Goal: Task Accomplishment & Management: Use online tool/utility

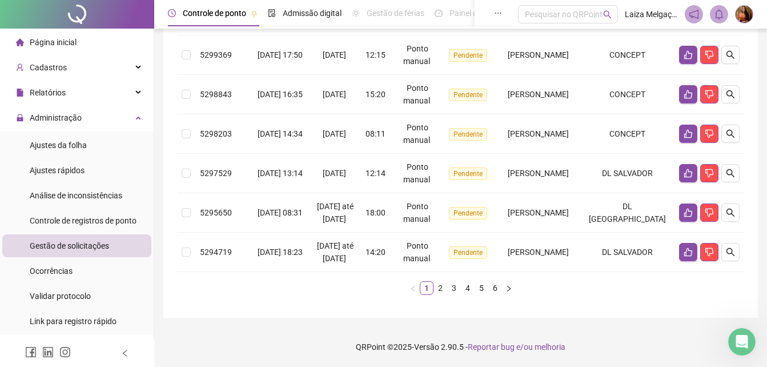
scroll to position [447, 0]
click at [437, 290] on link "2" at bounding box center [440, 288] width 13 height 13
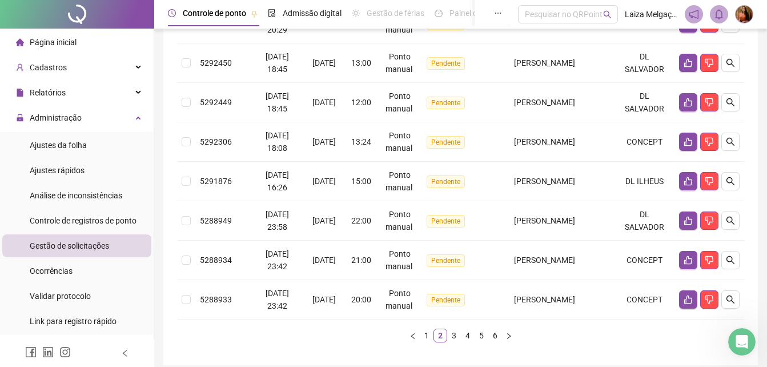
scroll to position [397, 0]
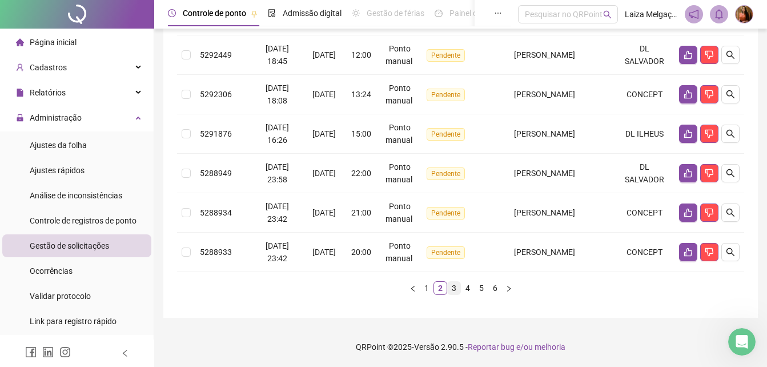
click at [455, 290] on link "3" at bounding box center [454, 288] width 13 height 13
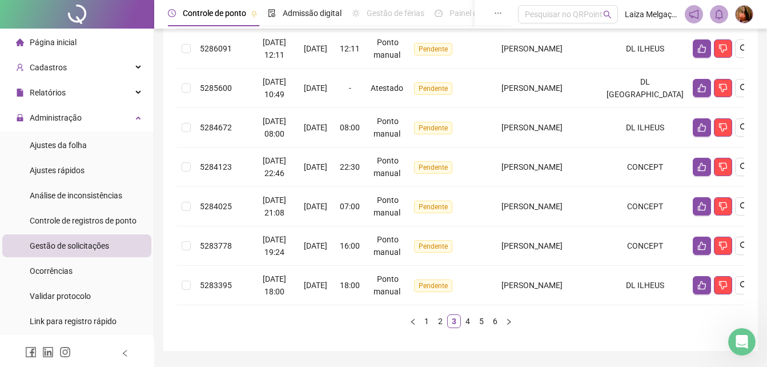
scroll to position [422, 0]
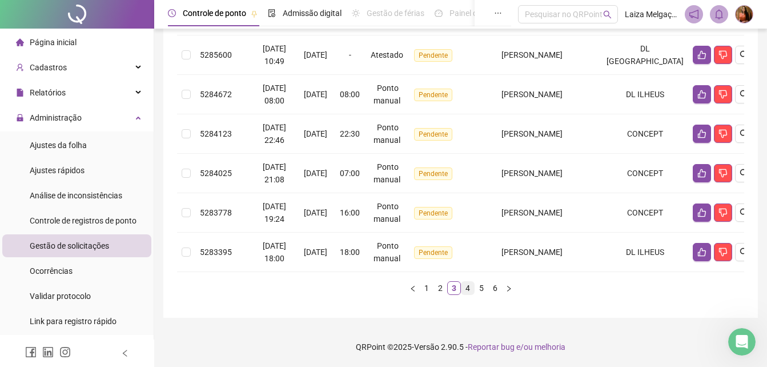
click at [468, 291] on link "4" at bounding box center [468, 288] width 13 height 13
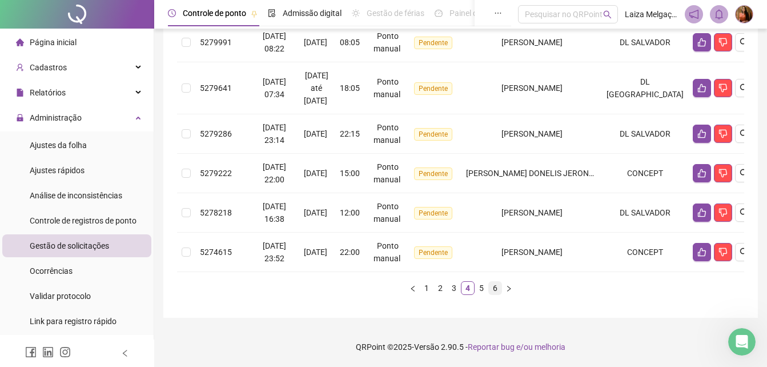
click at [494, 290] on link "6" at bounding box center [495, 288] width 13 height 13
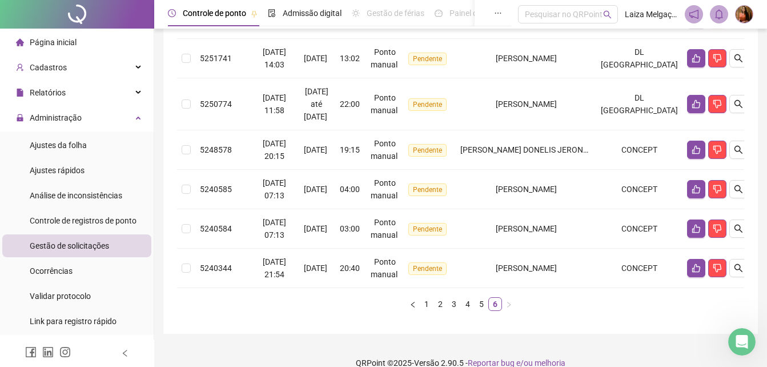
scroll to position [304, 0]
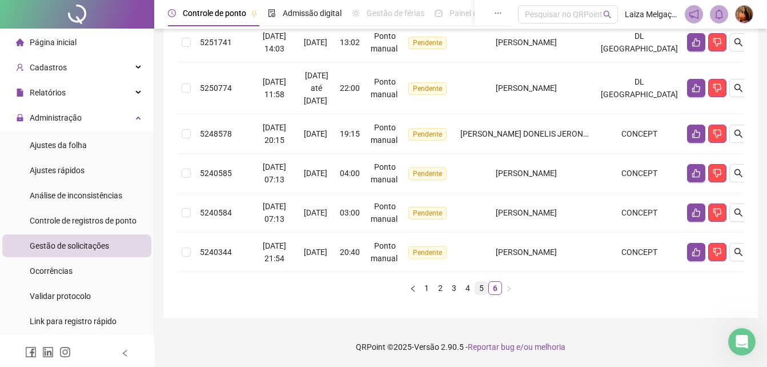
click at [483, 289] on link "5" at bounding box center [481, 288] width 13 height 13
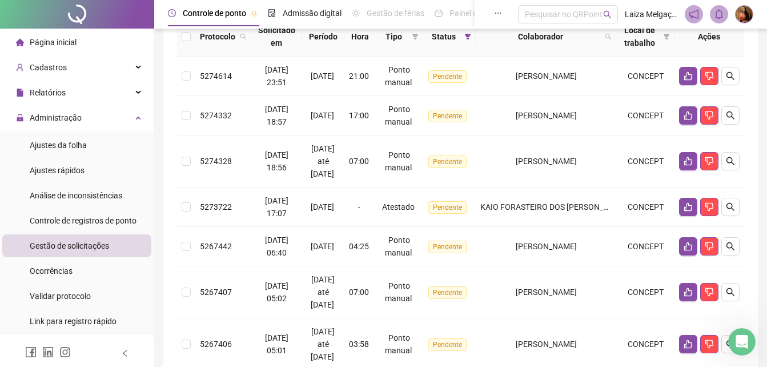
scroll to position [473, 0]
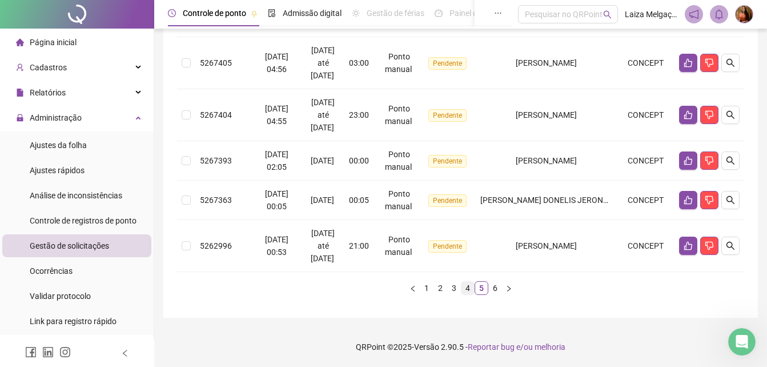
click at [466, 290] on link "4" at bounding box center [468, 288] width 13 height 13
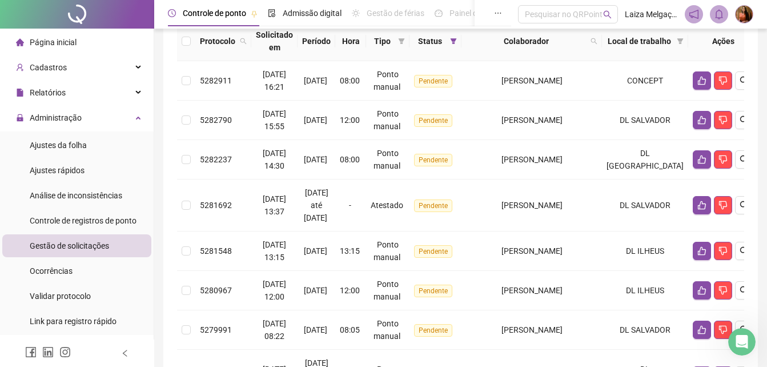
scroll to position [422, 0]
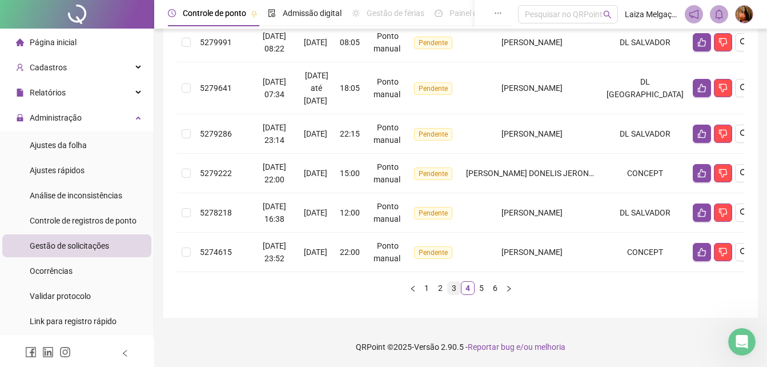
click at [454, 283] on link "3" at bounding box center [454, 288] width 13 height 13
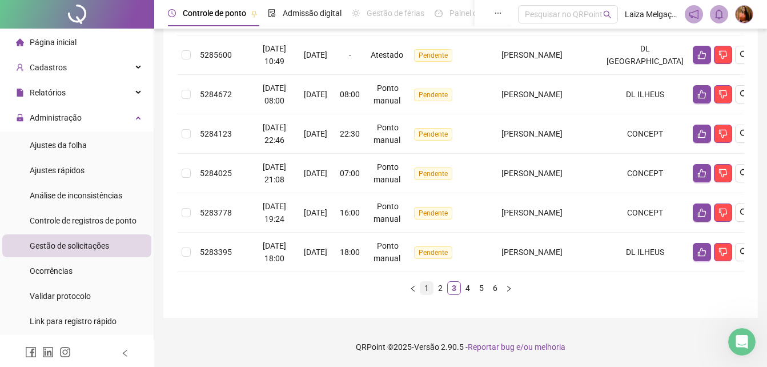
click at [425, 287] on link "1" at bounding box center [427, 288] width 13 height 13
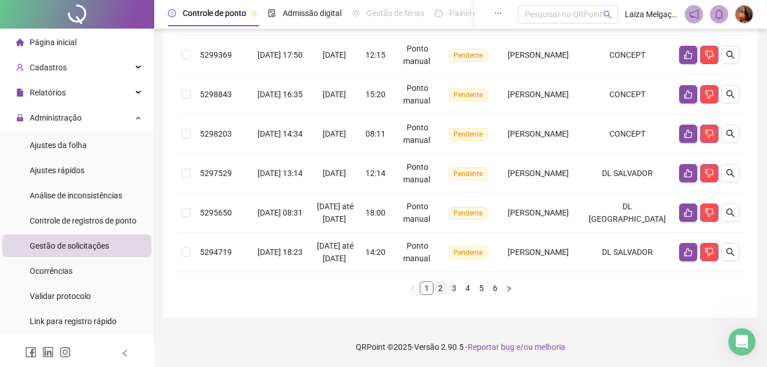
click at [441, 294] on link "2" at bounding box center [440, 288] width 13 height 13
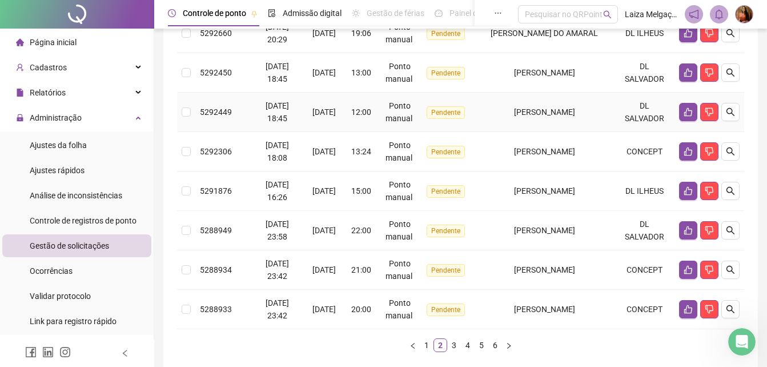
scroll to position [397, 0]
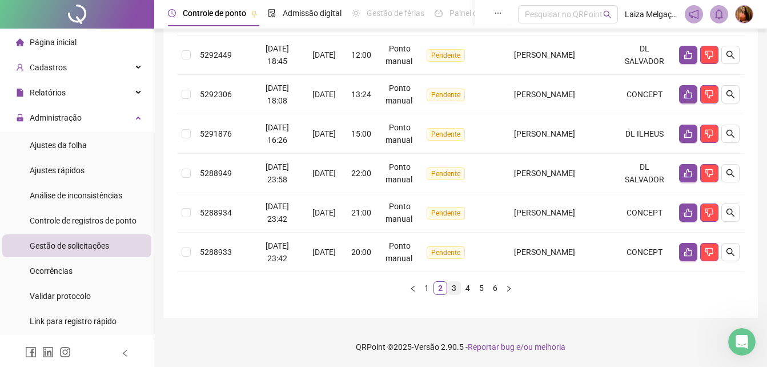
click at [453, 286] on link "3" at bounding box center [454, 288] width 13 height 13
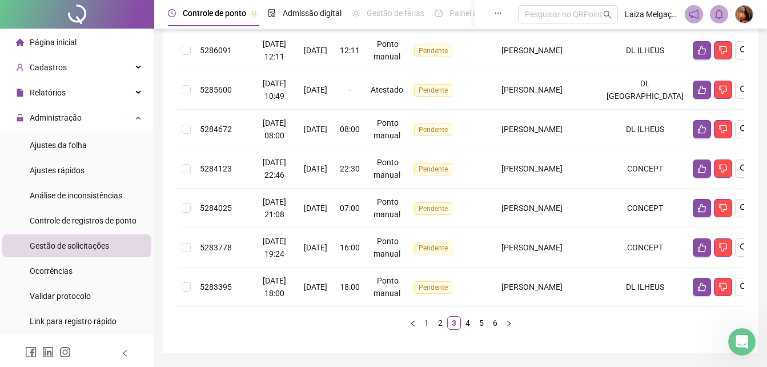
scroll to position [422, 0]
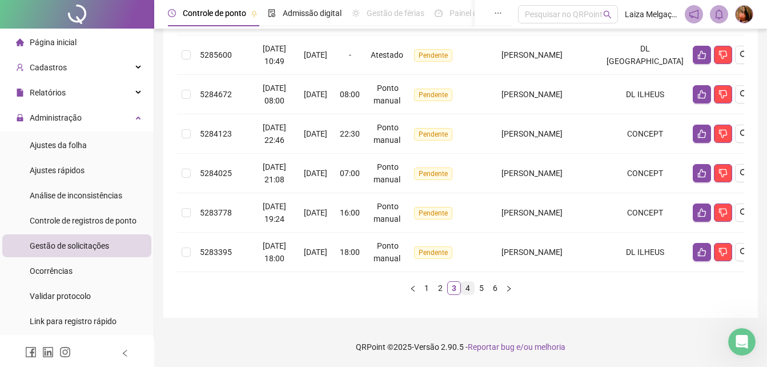
click at [467, 285] on link "4" at bounding box center [468, 288] width 13 height 13
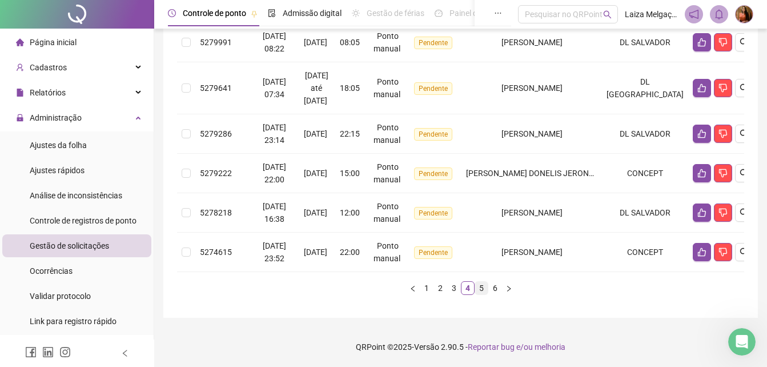
click at [482, 289] on link "5" at bounding box center [481, 288] width 13 height 13
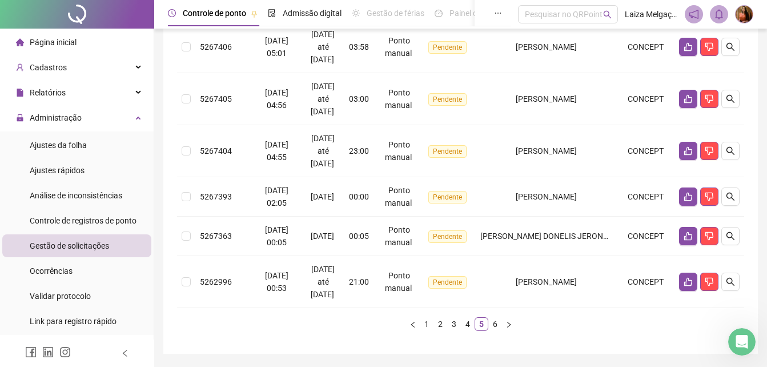
scroll to position [473, 0]
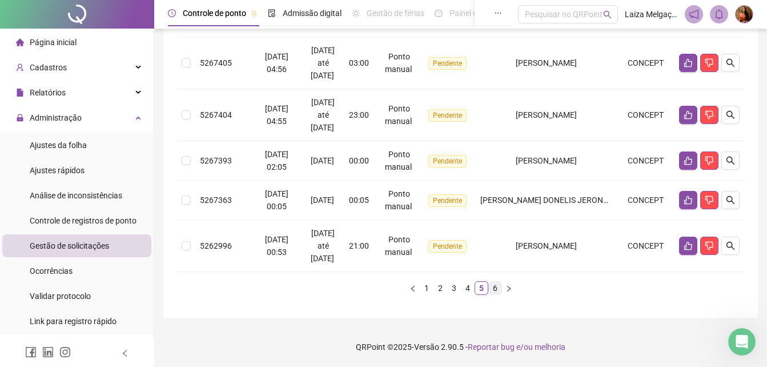
click at [497, 286] on link "6" at bounding box center [495, 288] width 13 height 13
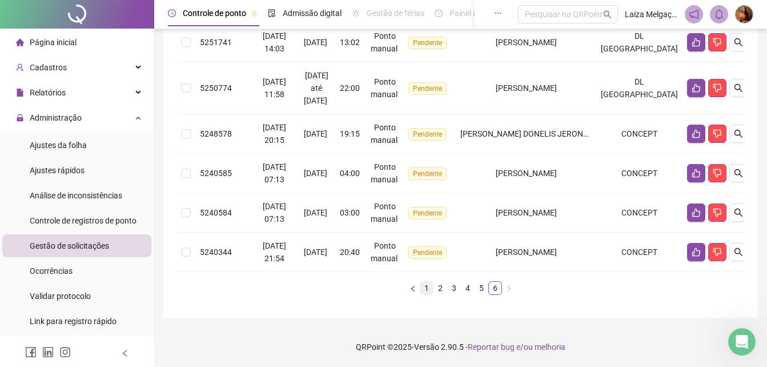
click at [425, 288] on link "1" at bounding box center [427, 288] width 13 height 13
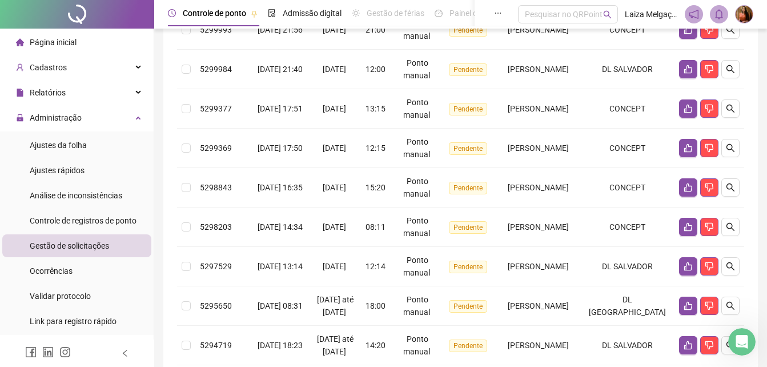
click at [69, 248] on span "Gestão de solicitações" at bounding box center [69, 245] width 79 height 9
click at [83, 246] on span "Gestão de solicitações" at bounding box center [69, 245] width 79 height 9
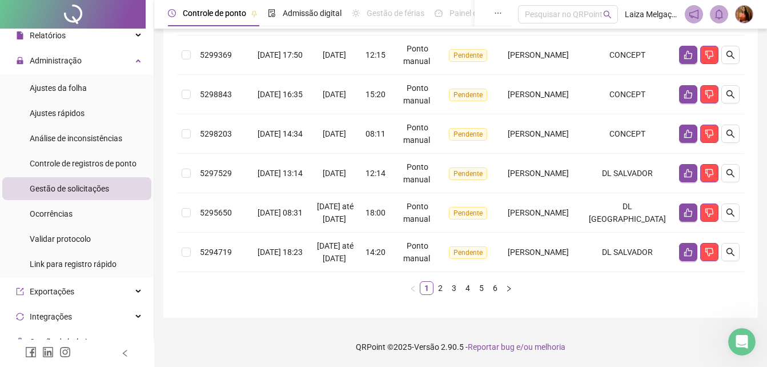
scroll to position [447, 0]
click at [441, 287] on link "2" at bounding box center [440, 288] width 13 height 13
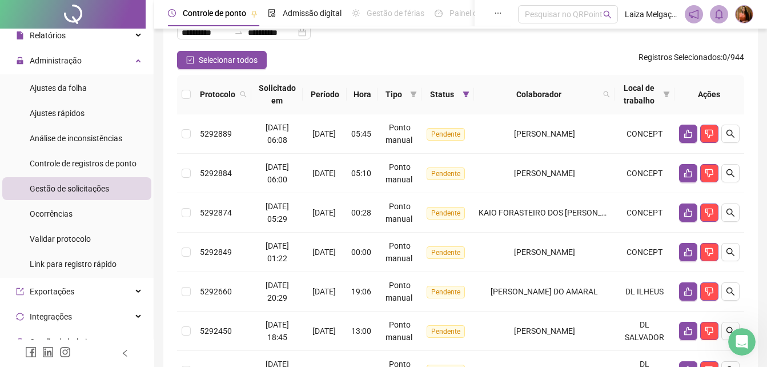
scroll to position [397, 0]
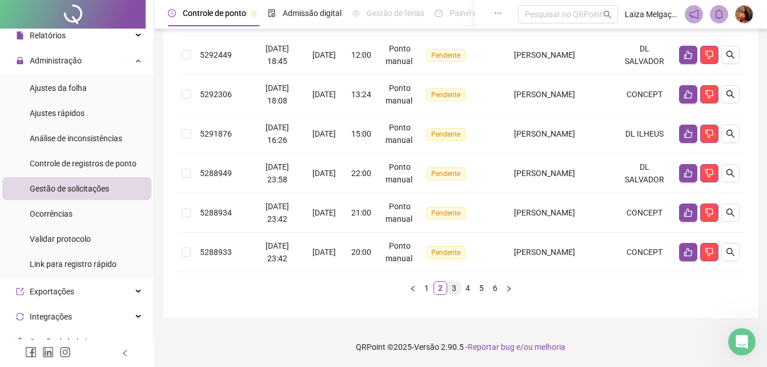
click at [453, 288] on link "3" at bounding box center [454, 288] width 13 height 13
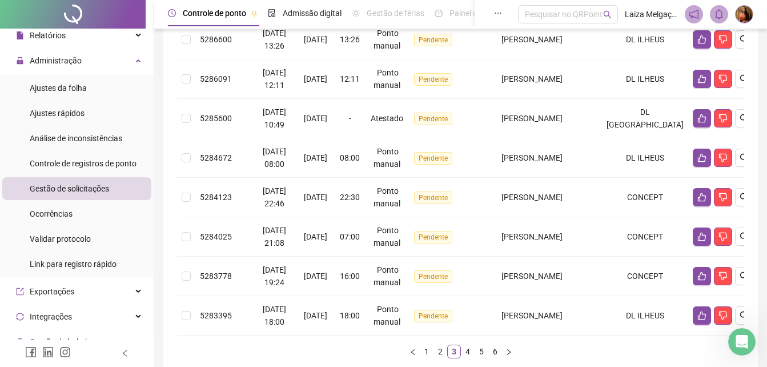
scroll to position [422, 0]
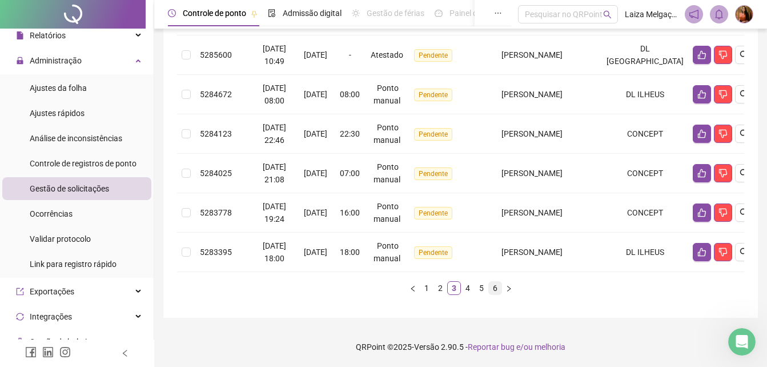
click at [497, 290] on link "6" at bounding box center [495, 288] width 13 height 13
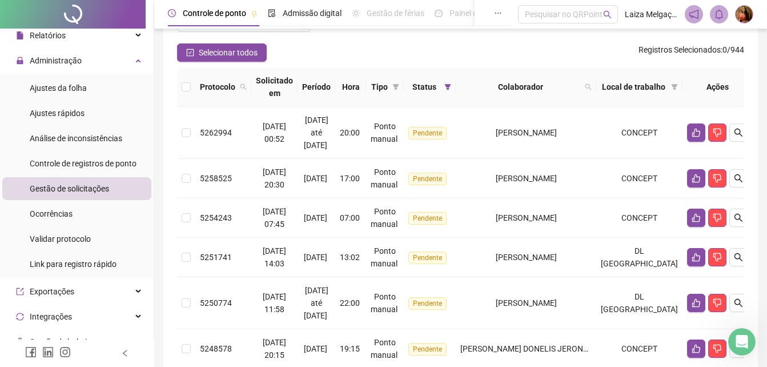
scroll to position [304, 0]
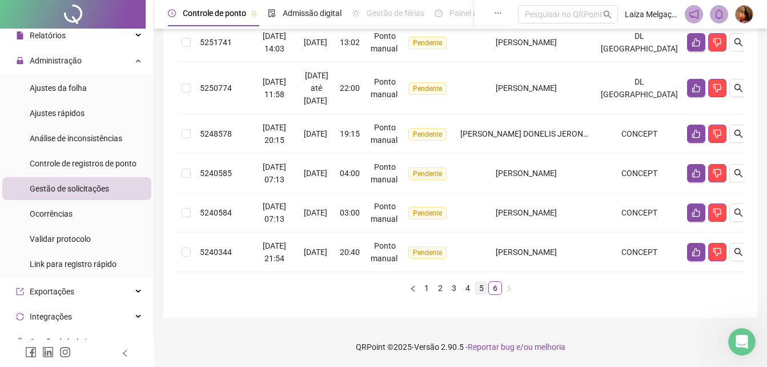
click at [477, 289] on link "5" at bounding box center [481, 288] width 13 height 13
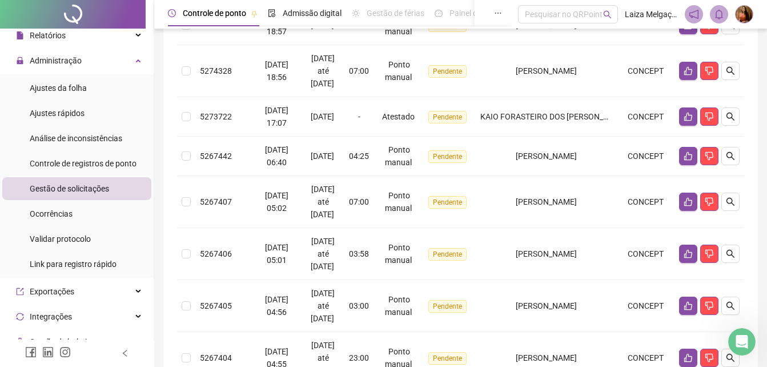
scroll to position [473, 0]
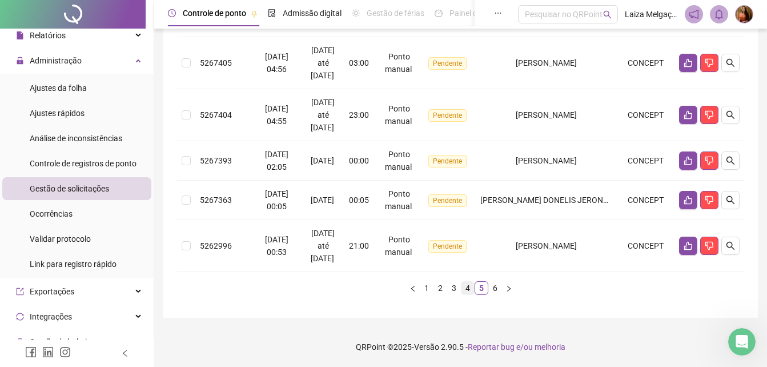
click at [469, 284] on link "4" at bounding box center [468, 288] width 13 height 13
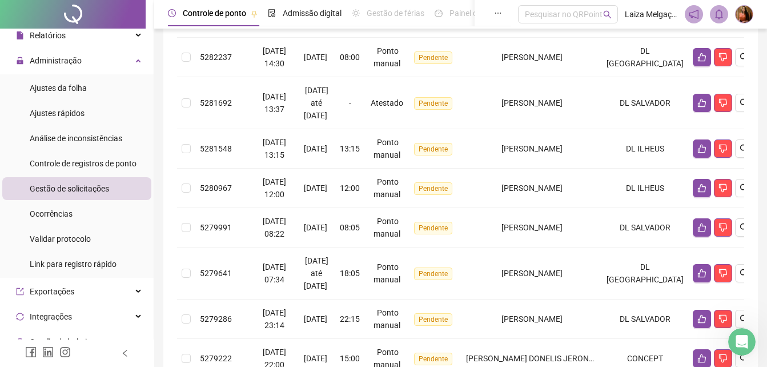
scroll to position [422, 0]
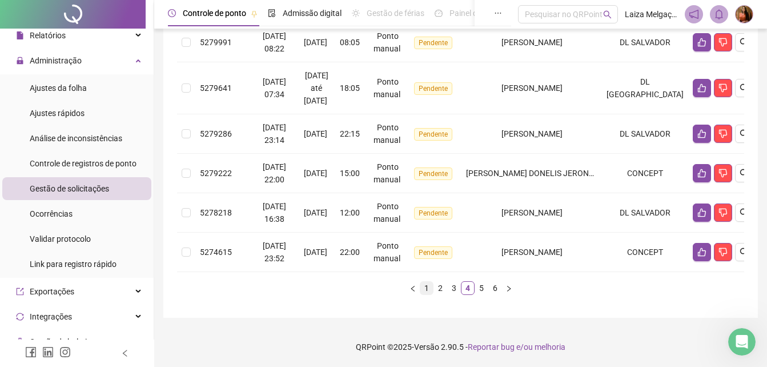
click at [426, 287] on link "1" at bounding box center [427, 288] width 13 height 13
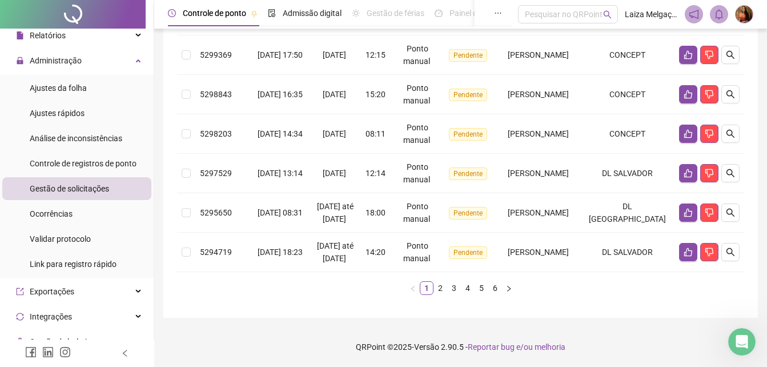
scroll to position [447, 0]
click at [438, 290] on link "2" at bounding box center [440, 288] width 13 height 13
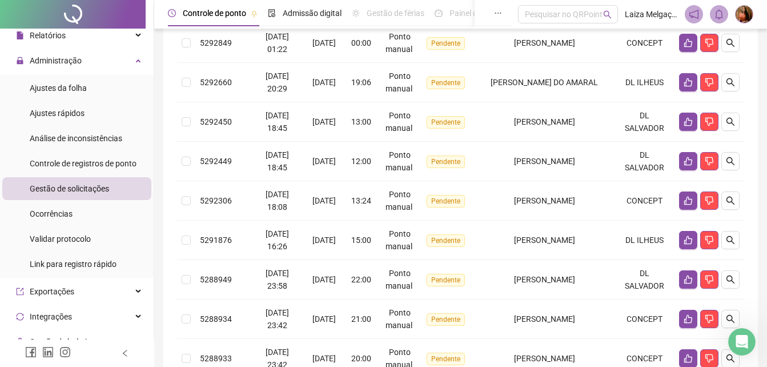
scroll to position [397, 0]
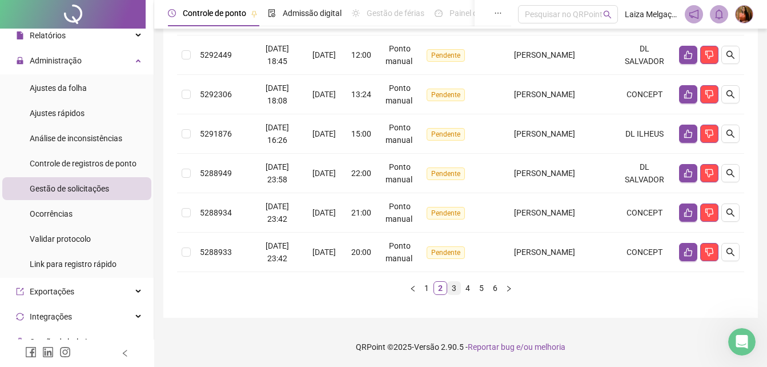
click at [454, 287] on link "3" at bounding box center [454, 288] width 13 height 13
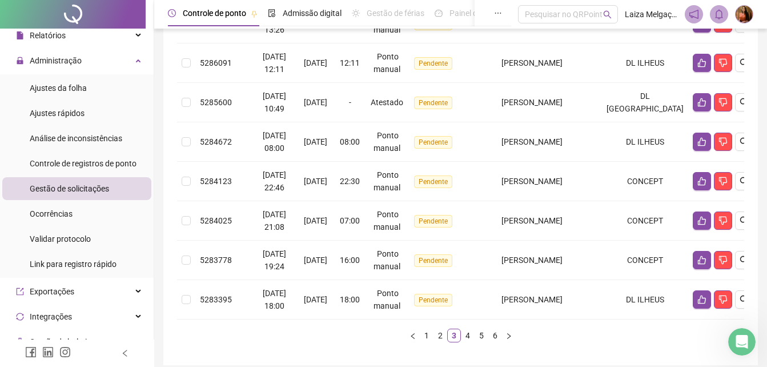
scroll to position [422, 0]
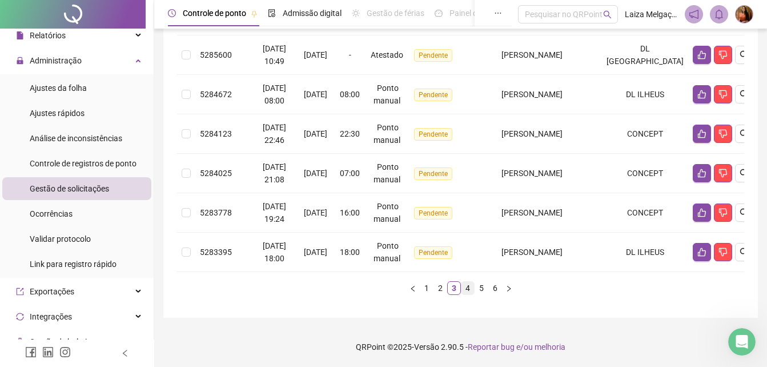
click at [469, 289] on link "4" at bounding box center [468, 288] width 13 height 13
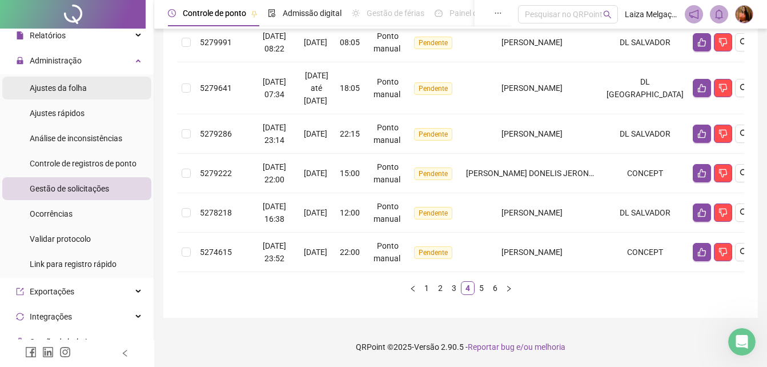
click at [80, 90] on span "Ajustes da folha" at bounding box center [58, 87] width 57 height 9
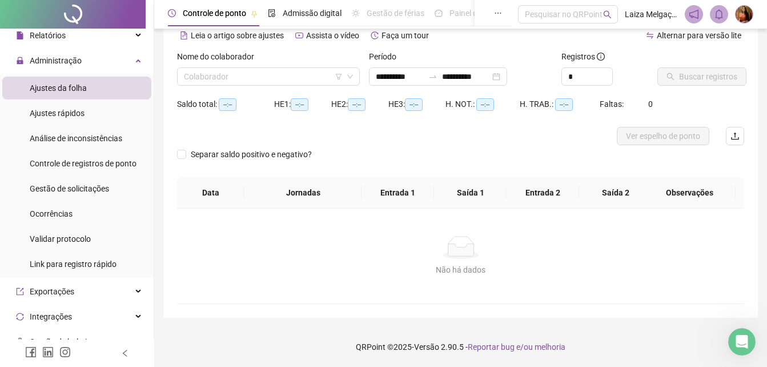
scroll to position [55, 0]
type input "**********"
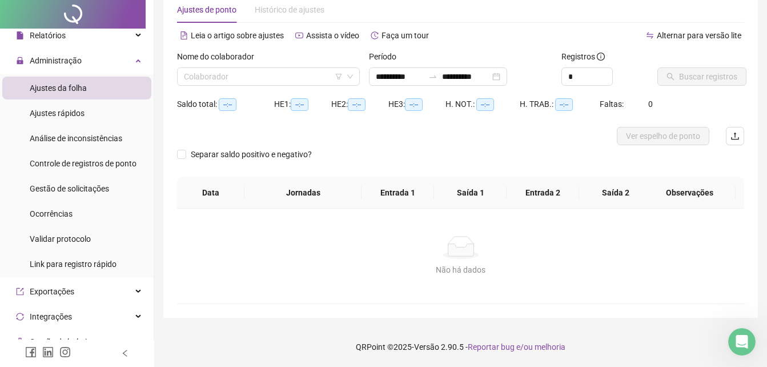
scroll to position [0, 0]
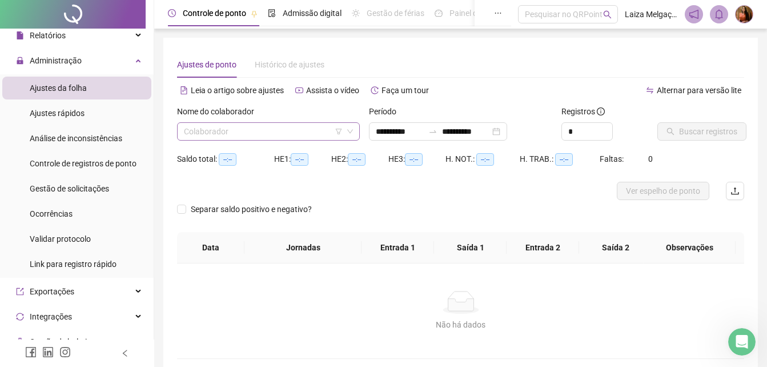
click at [214, 131] on input "search" at bounding box center [263, 131] width 159 height 17
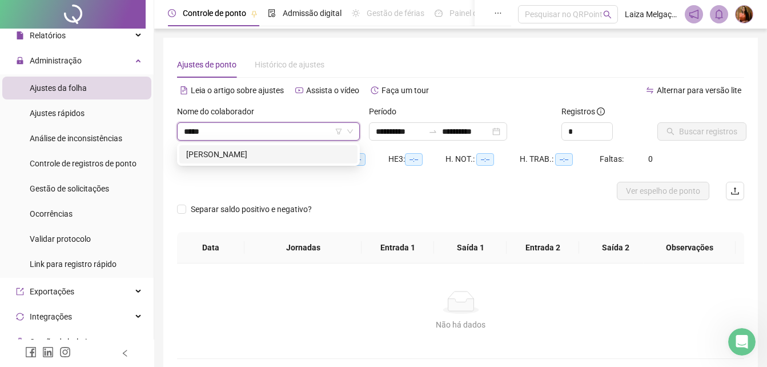
type input "******"
click at [246, 153] on div "[PERSON_NAME]" at bounding box center [268, 154] width 165 height 13
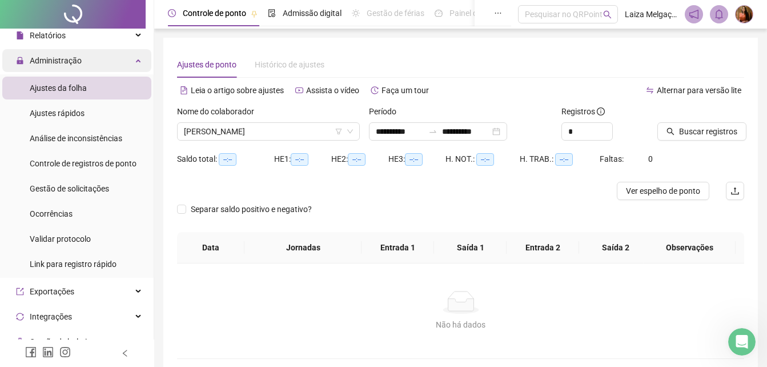
click at [54, 63] on span "Administração" at bounding box center [56, 60] width 52 height 9
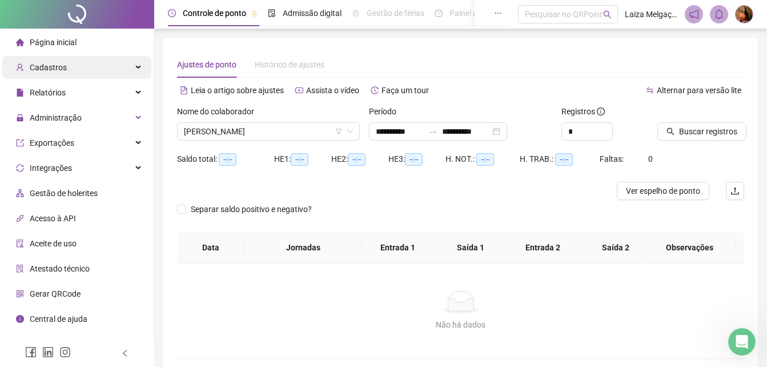
click at [54, 61] on span "Cadastros" at bounding box center [41, 67] width 51 height 23
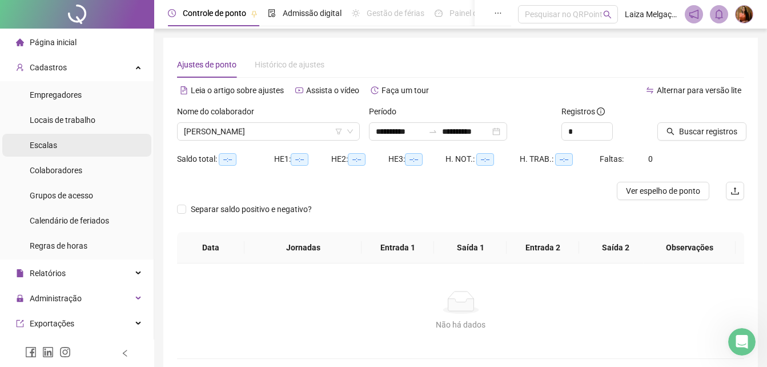
click at [52, 142] on span "Escalas" at bounding box center [43, 145] width 27 height 9
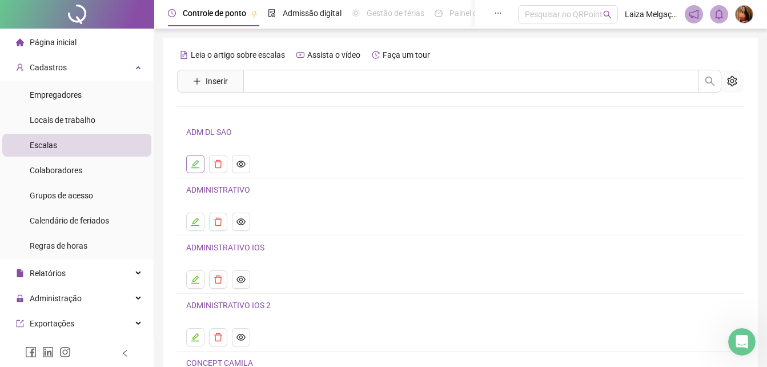
click at [193, 167] on icon "edit" at bounding box center [195, 164] width 8 height 8
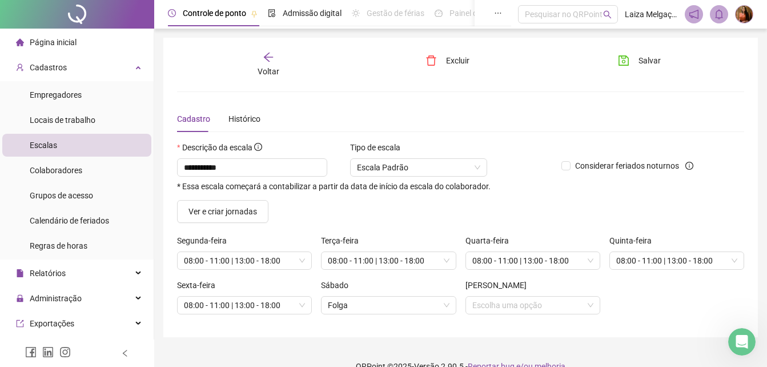
click at [270, 55] on icon "arrow-left" at bounding box center [268, 56] width 11 height 11
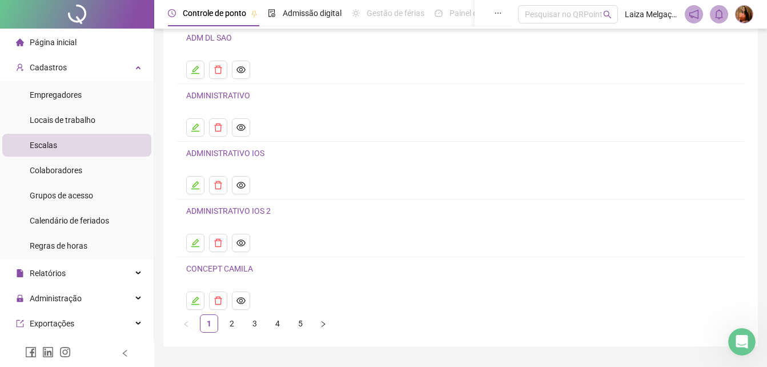
scroll to position [114, 0]
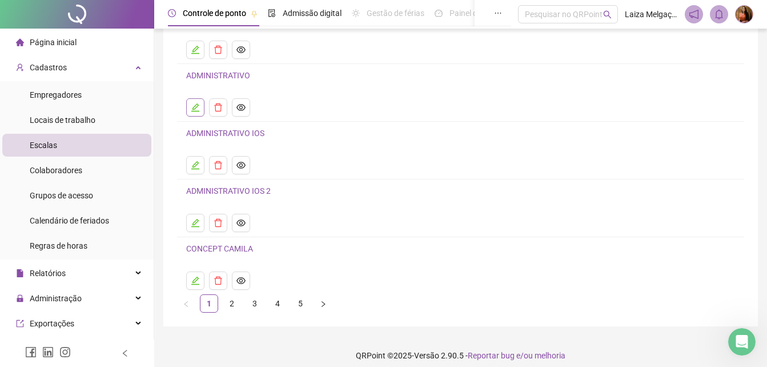
click at [200, 106] on button "button" at bounding box center [195, 107] width 18 height 18
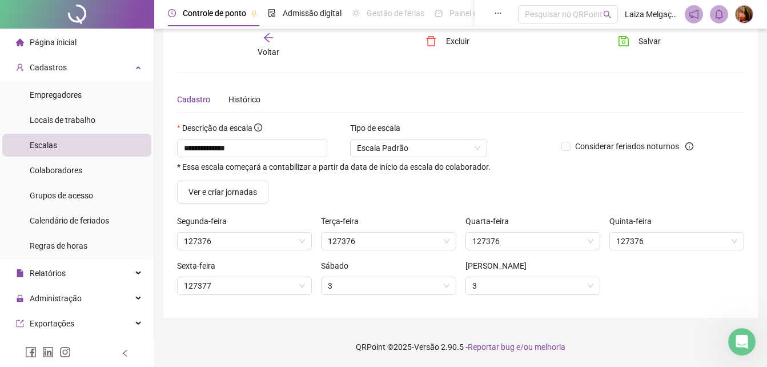
scroll to position [19, 0]
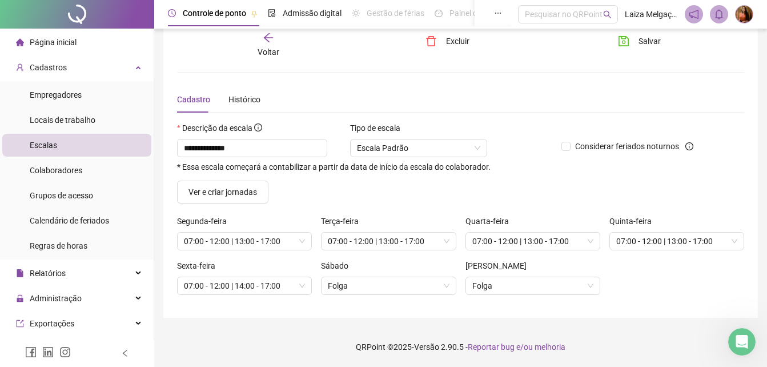
click at [267, 41] on icon "arrow-left" at bounding box center [268, 37] width 11 height 11
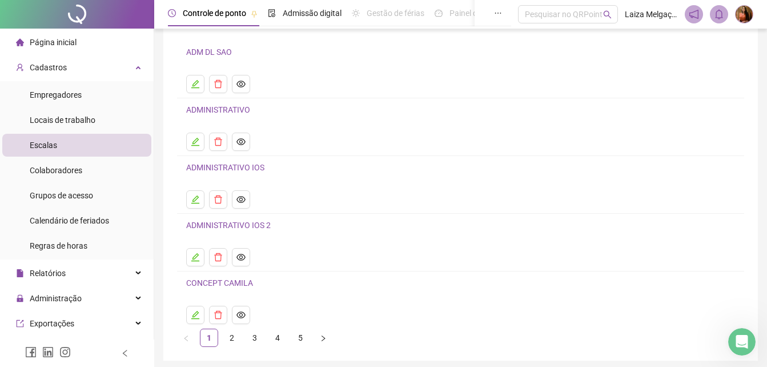
scroll to position [123, 0]
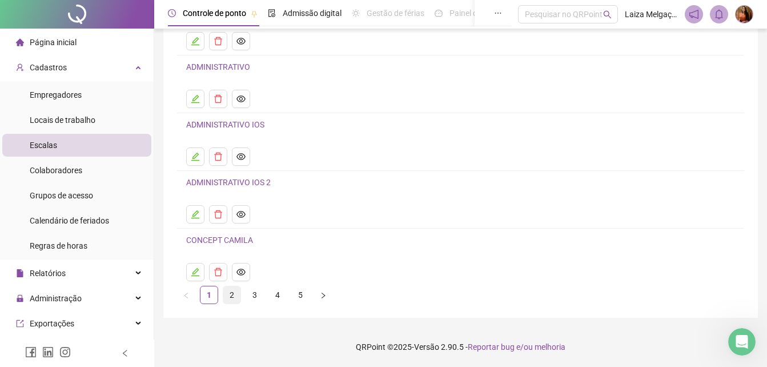
click at [230, 294] on link "2" at bounding box center [231, 294] width 17 height 17
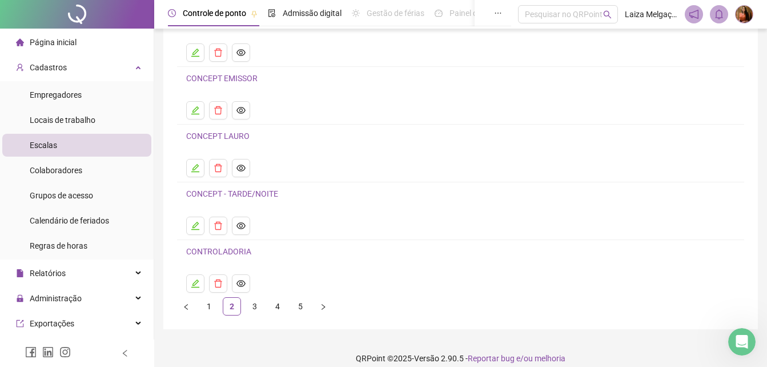
scroll to position [114, 0]
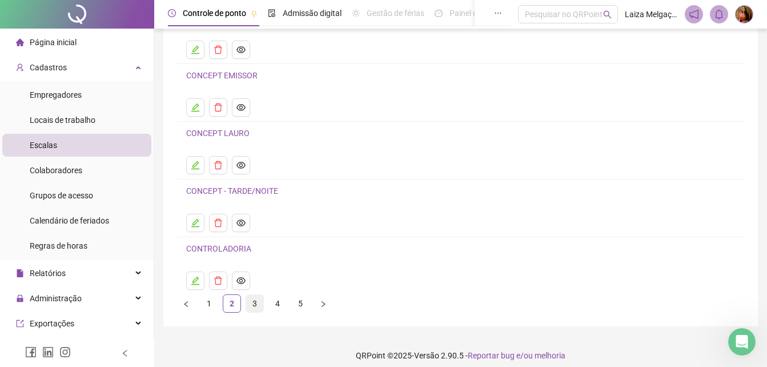
click at [257, 305] on link "3" at bounding box center [254, 303] width 17 height 17
click at [279, 303] on link "4" at bounding box center [277, 303] width 17 height 17
click at [297, 303] on link "5" at bounding box center [300, 303] width 17 height 17
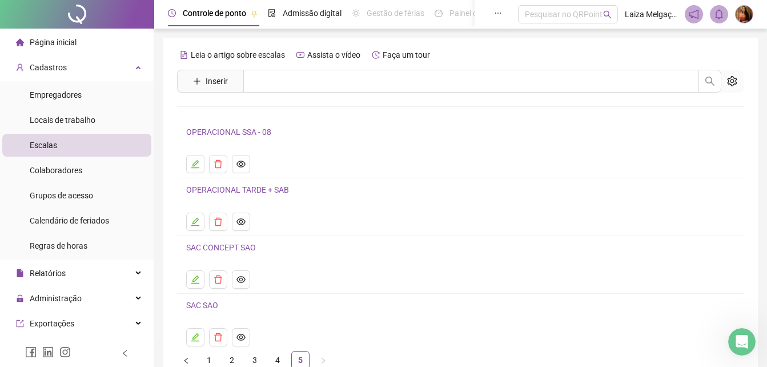
scroll to position [57, 0]
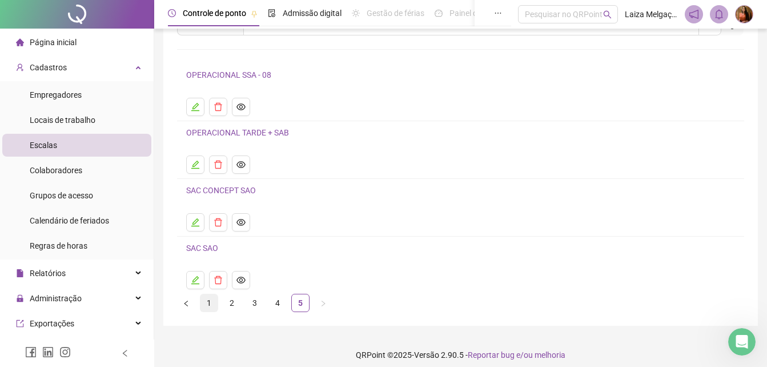
click at [208, 301] on link "1" at bounding box center [209, 302] width 17 height 17
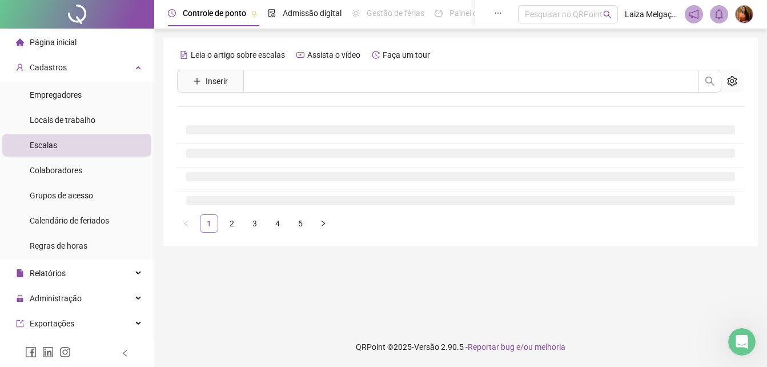
scroll to position [0, 0]
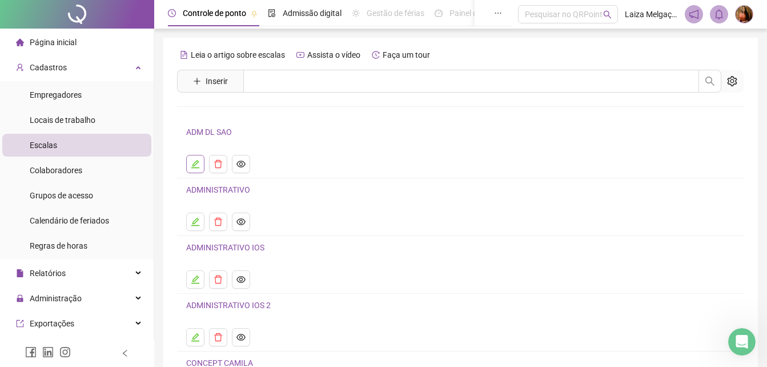
click at [200, 158] on button "button" at bounding box center [195, 164] width 18 height 18
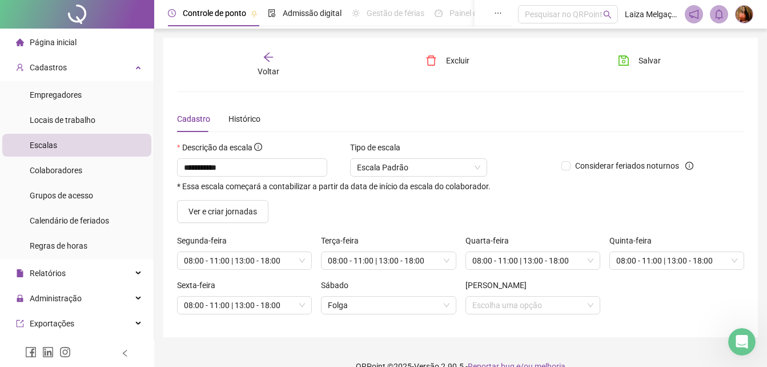
click at [268, 57] on icon "arrow-left" at bounding box center [268, 57] width 9 height 9
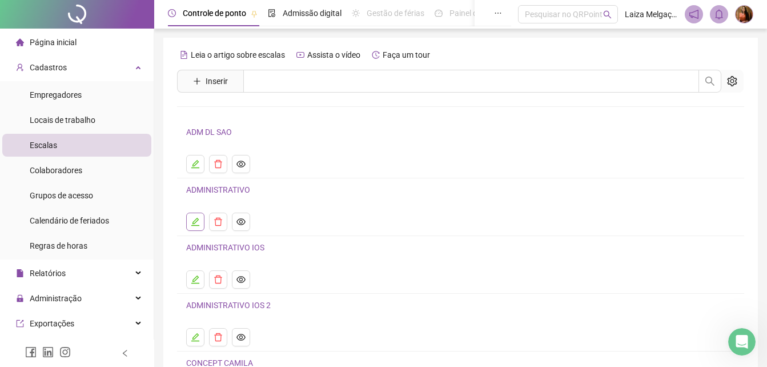
click at [198, 221] on icon "edit" at bounding box center [195, 221] width 9 height 9
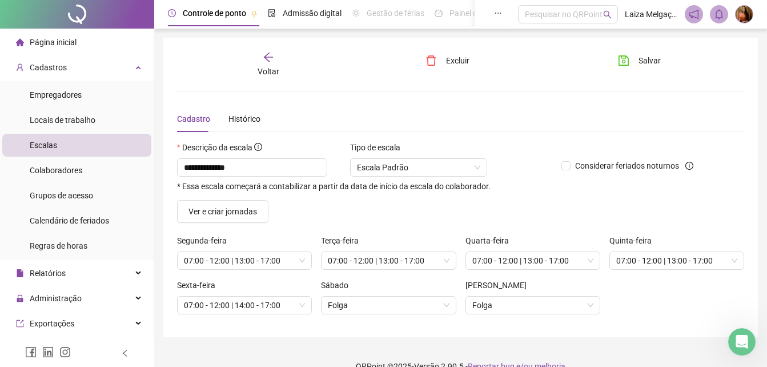
click at [266, 58] on icon "arrow-left" at bounding box center [268, 56] width 11 height 11
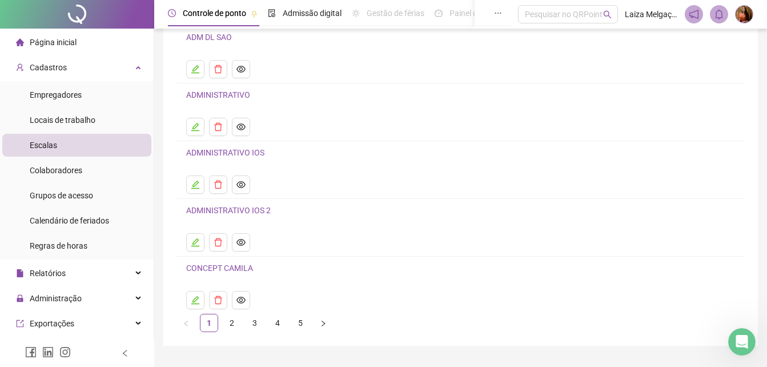
scroll to position [114, 0]
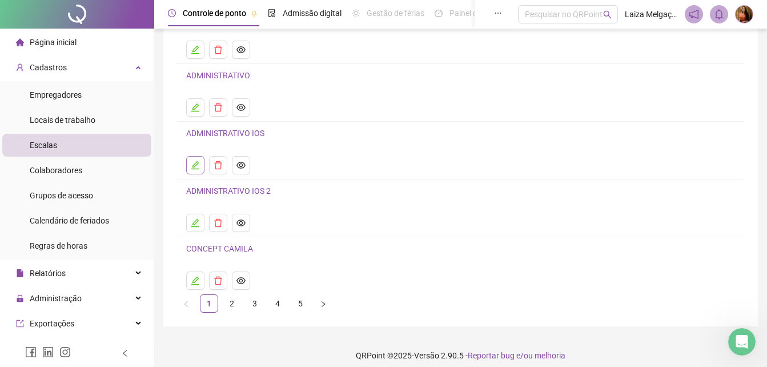
click at [193, 170] on button "button" at bounding box center [195, 165] width 18 height 18
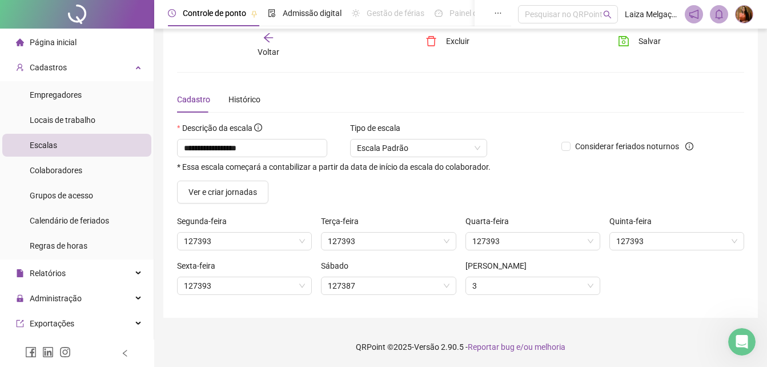
scroll to position [19, 0]
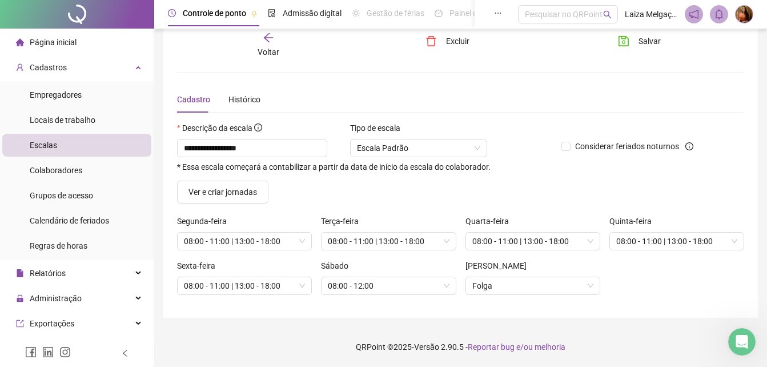
click at [269, 42] on icon "arrow-left" at bounding box center [268, 37] width 9 height 9
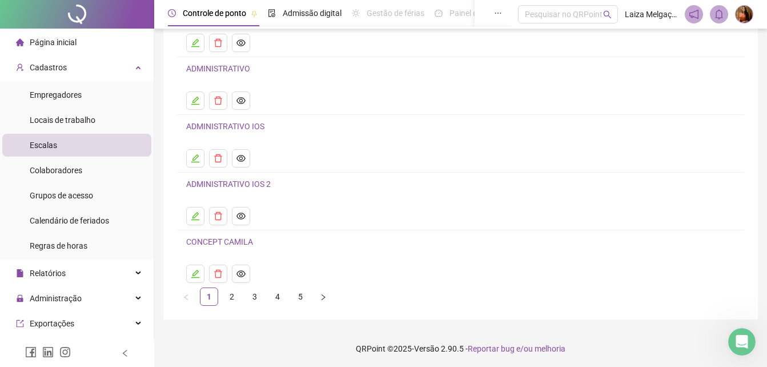
scroll to position [123, 0]
click at [193, 214] on icon "edit" at bounding box center [195, 214] width 9 height 9
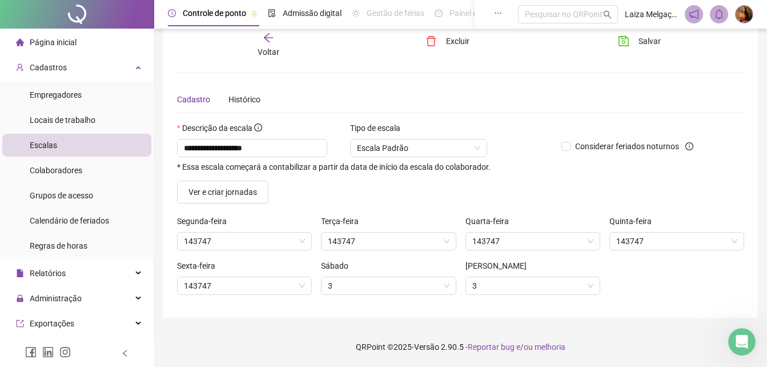
scroll to position [19, 0]
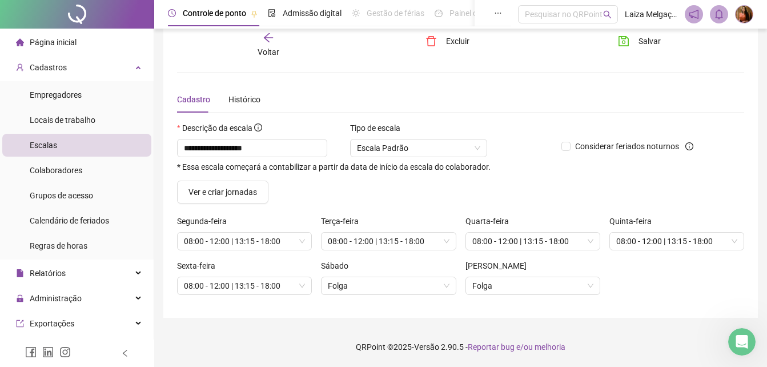
click at [271, 38] on icon "arrow-left" at bounding box center [268, 37] width 11 height 11
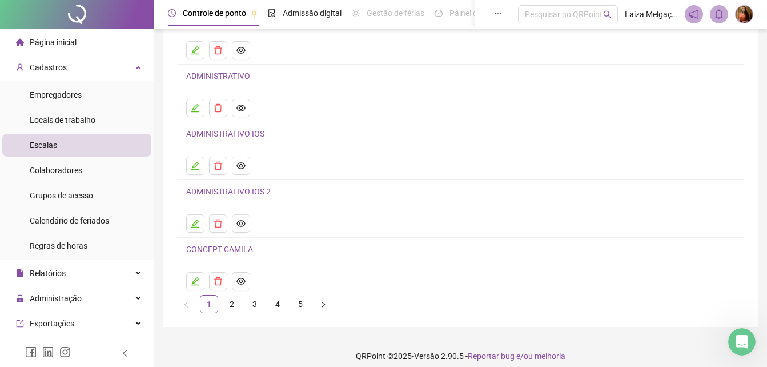
scroll to position [114, 0]
click at [197, 281] on icon "edit" at bounding box center [195, 280] width 9 height 9
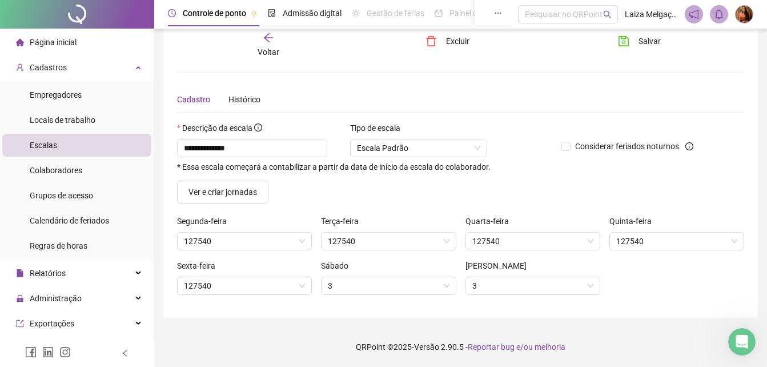
scroll to position [19, 0]
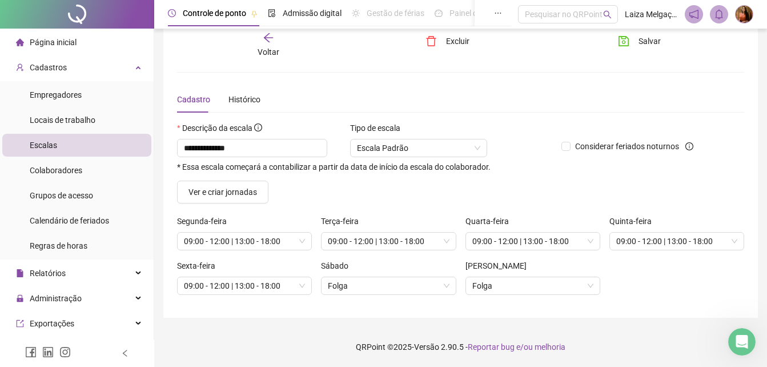
click at [271, 43] on div "Voltar" at bounding box center [268, 45] width 87 height 26
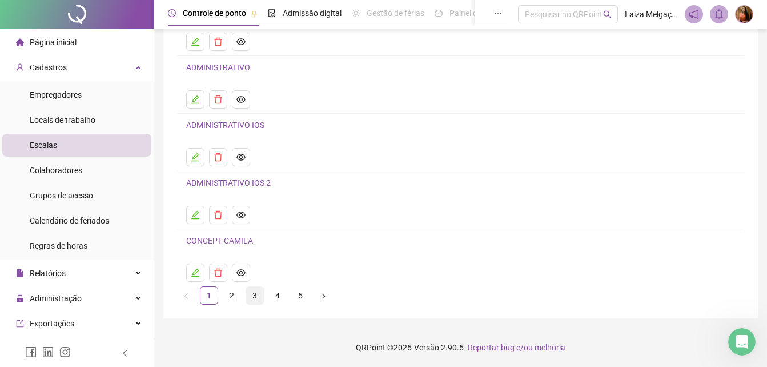
scroll to position [123, 0]
click at [233, 293] on link "2" at bounding box center [231, 294] width 17 height 17
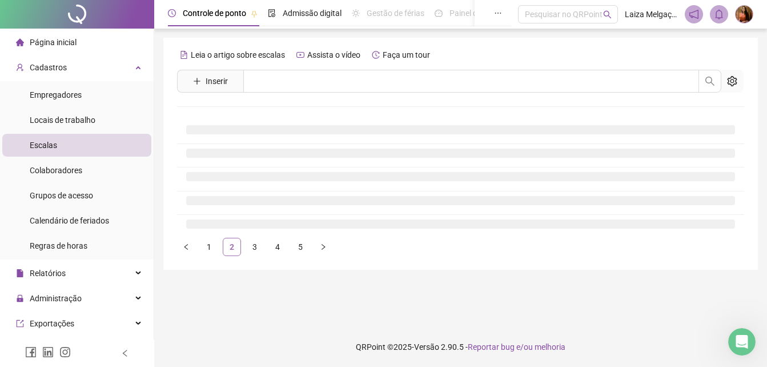
scroll to position [0, 0]
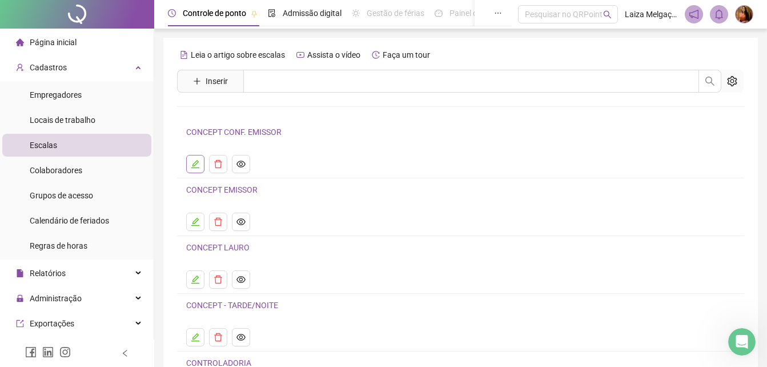
click at [197, 161] on icon "edit" at bounding box center [195, 164] width 8 height 8
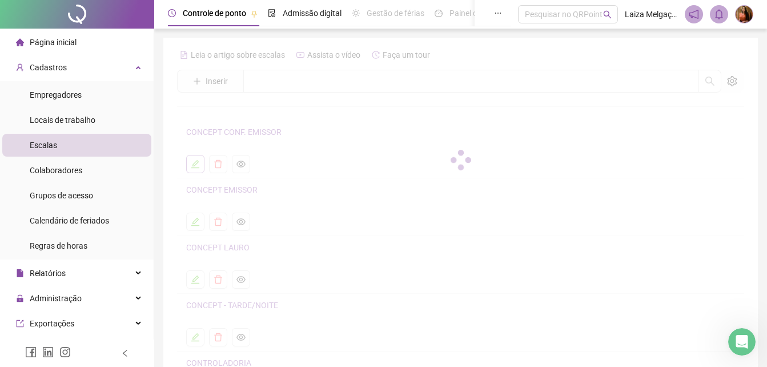
click at [197, 159] on div "Leia o artigo sobre escalas Assista o vídeo Faça um tour Inserir Nenhum resulta…" at bounding box center [460, 236] width 567 height 381
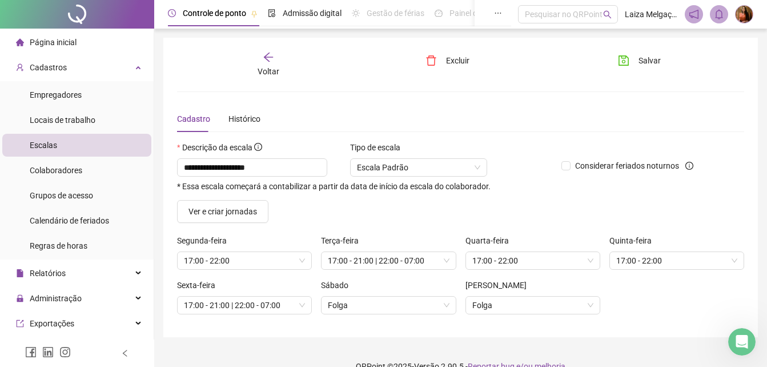
click at [271, 55] on icon "arrow-left" at bounding box center [268, 56] width 11 height 11
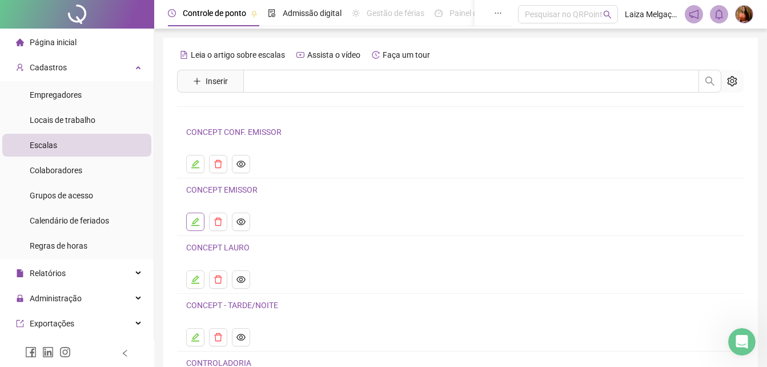
click at [199, 218] on icon "edit" at bounding box center [195, 221] width 9 height 9
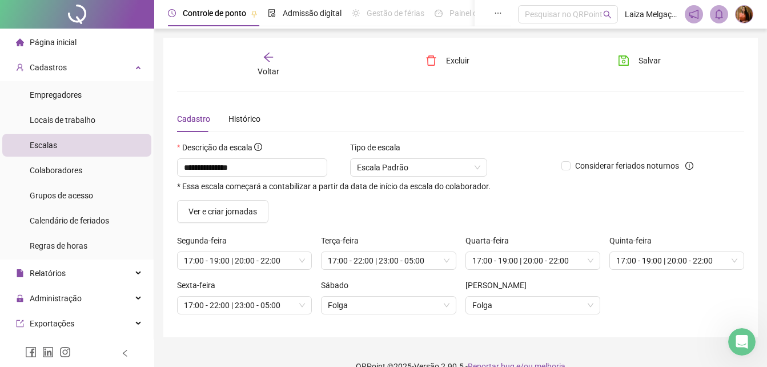
click at [266, 57] on icon "arrow-left" at bounding box center [268, 57] width 9 height 9
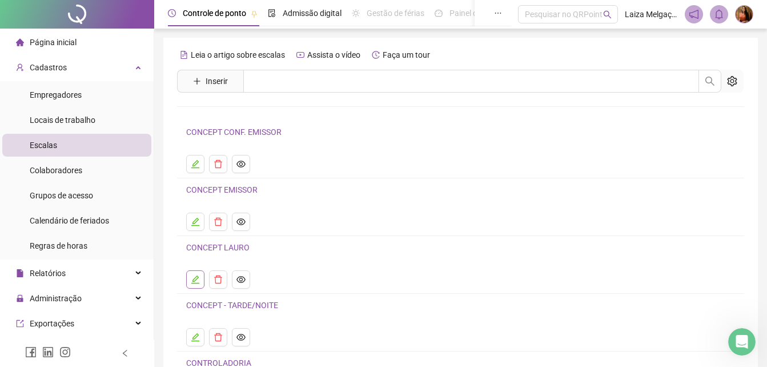
click at [199, 278] on icon "edit" at bounding box center [195, 279] width 9 height 9
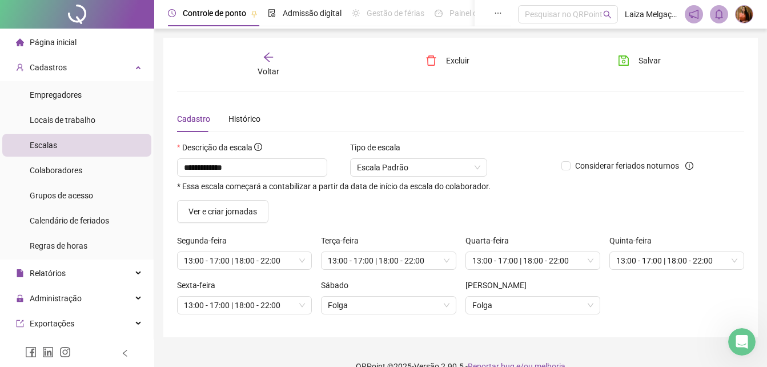
click at [269, 62] on icon "arrow-left" at bounding box center [268, 56] width 11 height 11
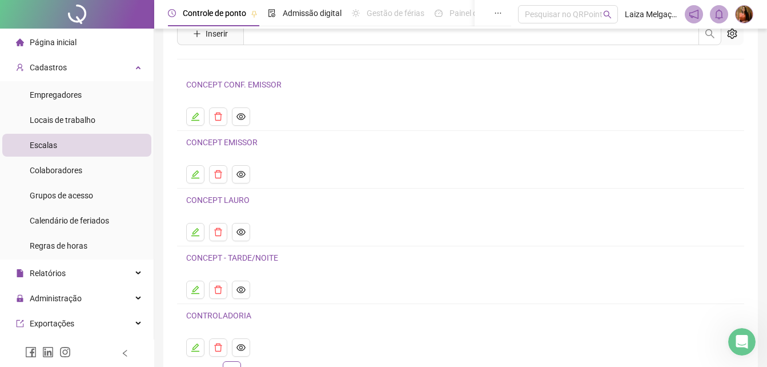
scroll to position [123, 0]
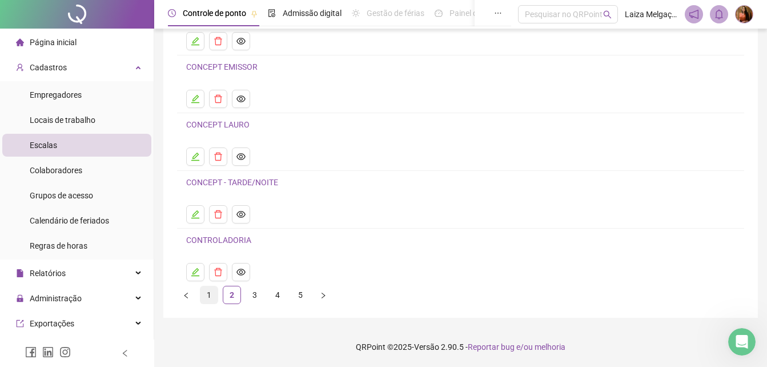
click at [210, 294] on link "1" at bounding box center [209, 294] width 17 height 17
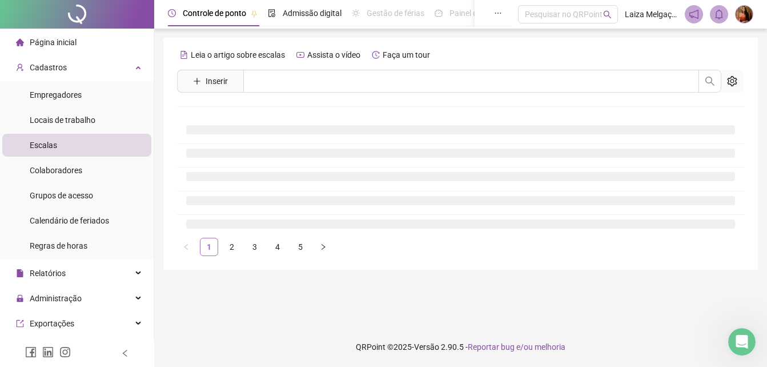
scroll to position [0, 0]
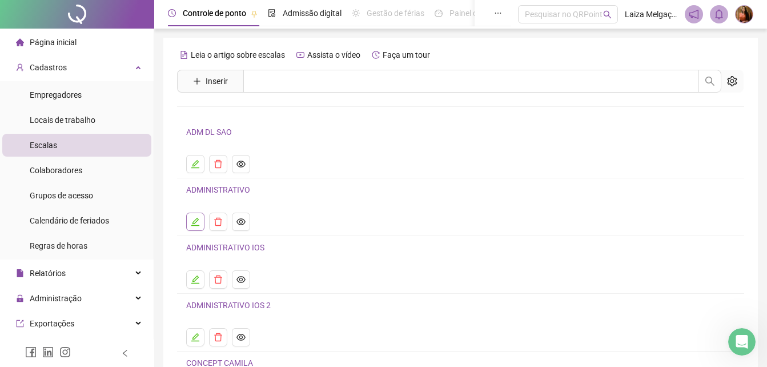
click at [194, 222] on icon "edit" at bounding box center [195, 221] width 9 height 9
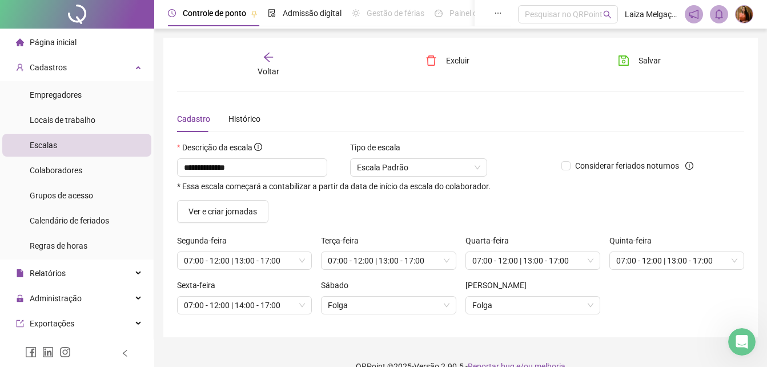
click at [267, 59] on icon "arrow-left" at bounding box center [268, 57] width 9 height 9
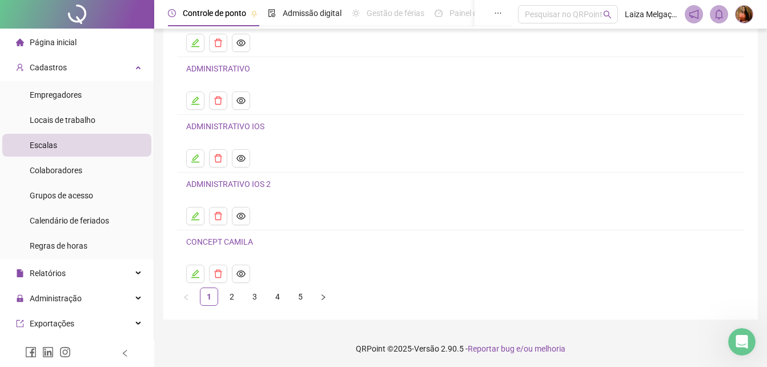
scroll to position [123, 0]
click at [228, 294] on link "2" at bounding box center [231, 294] width 17 height 17
click at [194, 273] on icon "edit" at bounding box center [195, 271] width 9 height 9
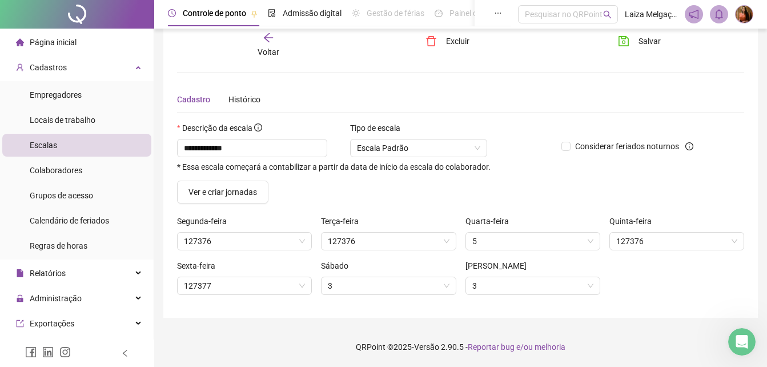
scroll to position [19, 0]
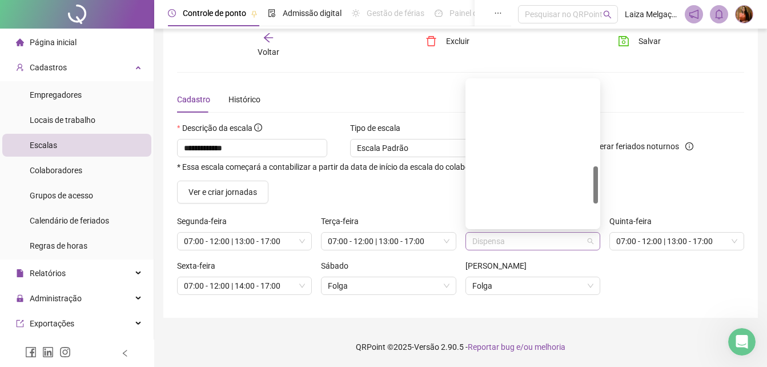
click at [523, 240] on span "Dispensa" at bounding box center [533, 241] width 121 height 17
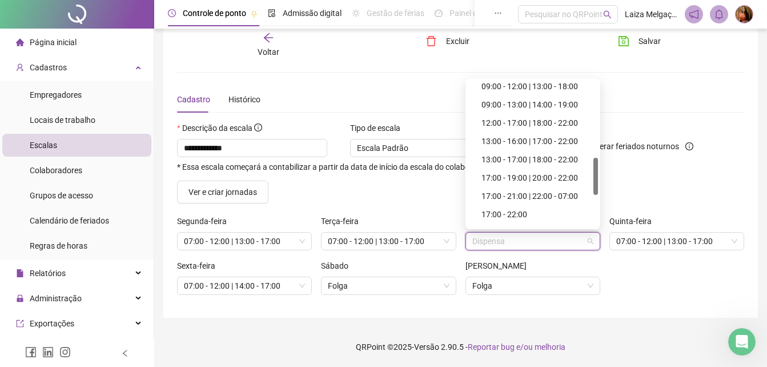
drag, startPoint x: 595, startPoint y: 185, endPoint x: 596, endPoint y: 176, distance: 8.6
click at [596, 176] on div at bounding box center [596, 176] width 5 height 37
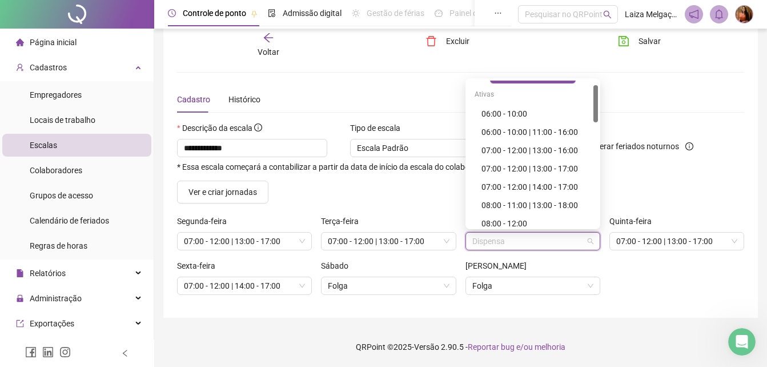
scroll to position [18, 0]
drag, startPoint x: 596, startPoint y: 176, endPoint x: 596, endPoint y: 103, distance: 72.6
click at [596, 103] on div at bounding box center [596, 103] width 5 height 37
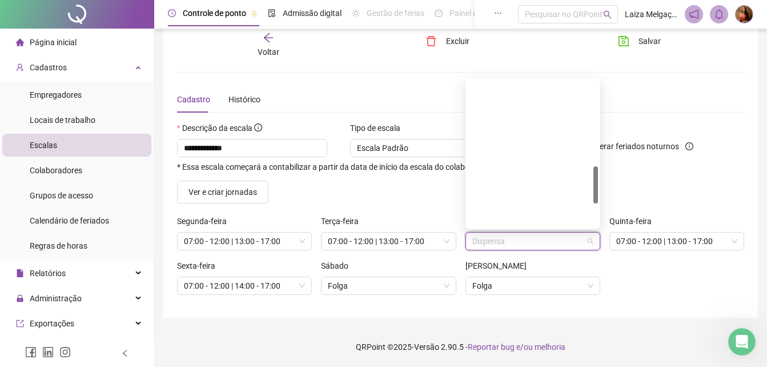
scroll to position [335, 0]
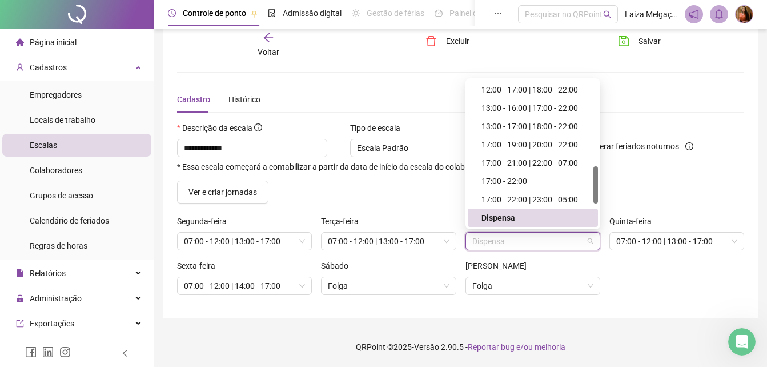
click at [518, 238] on span "Dispensa" at bounding box center [533, 241] width 121 height 17
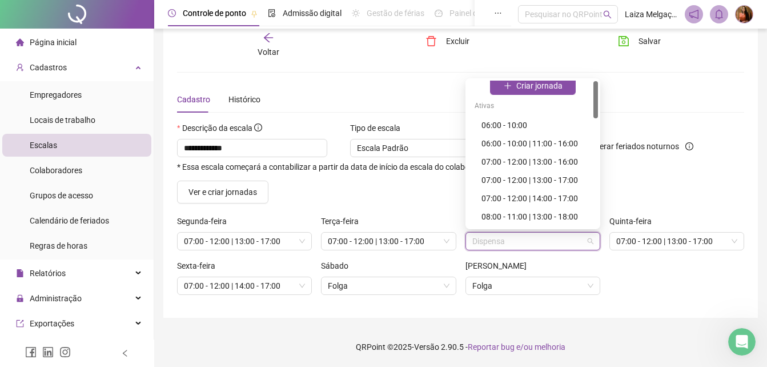
scroll to position [0, 0]
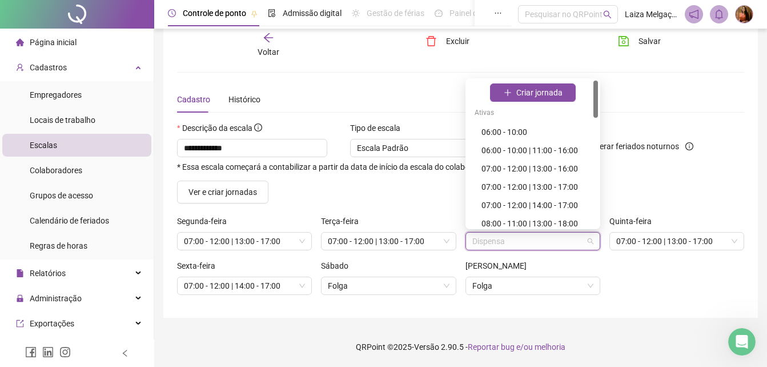
drag, startPoint x: 591, startPoint y: 151, endPoint x: 584, endPoint y: 95, distance: 57.1
click at [584, 95] on div "Criar jornada Ativas 06:00 - 10:00 06:00 - 10:00 | 11:00 - 16:00 07:00 - 12:00 …" at bounding box center [533, 154] width 130 height 146
click at [566, 188] on div "07:00 - 12:00 | 13:00 - 17:00" at bounding box center [537, 187] width 110 height 13
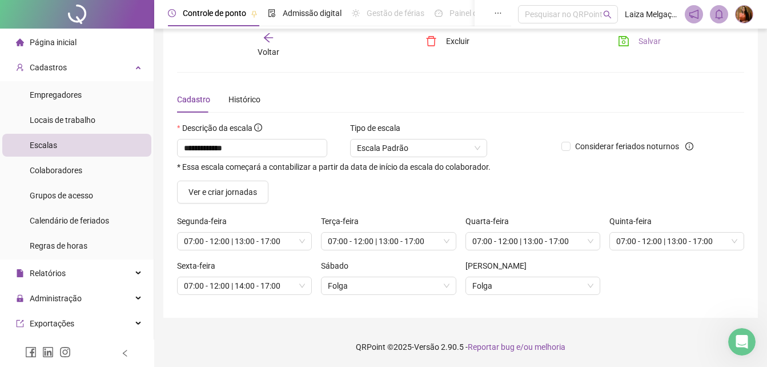
click at [650, 40] on span "Salvar" at bounding box center [650, 41] width 22 height 13
click at [269, 37] on icon "arrow-left" at bounding box center [268, 37] width 11 height 11
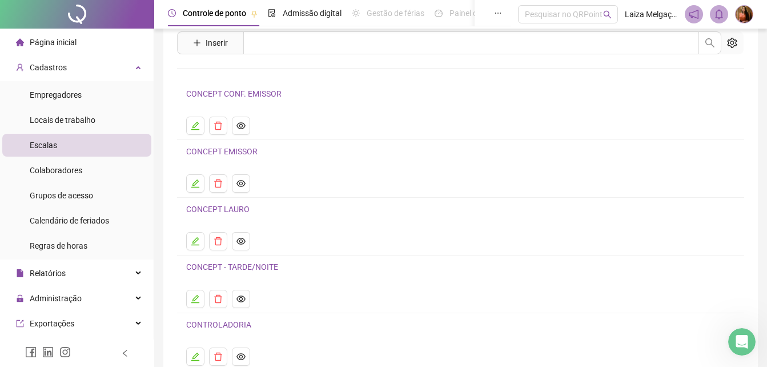
scroll to position [123, 0]
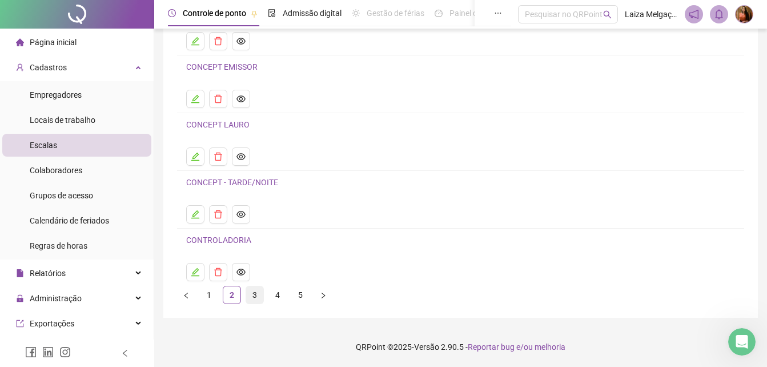
click at [258, 293] on link "3" at bounding box center [254, 294] width 17 height 17
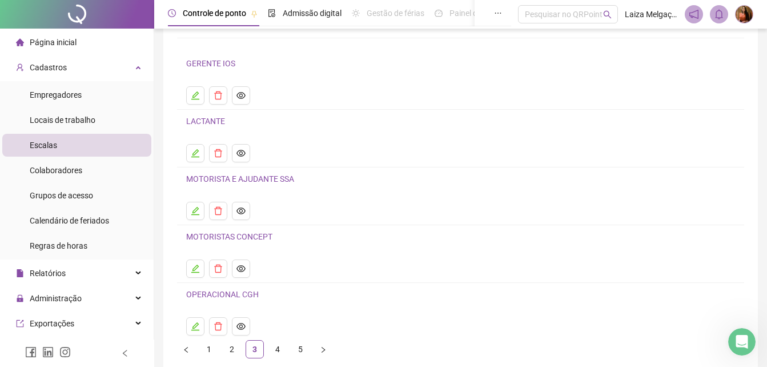
scroll to position [114, 0]
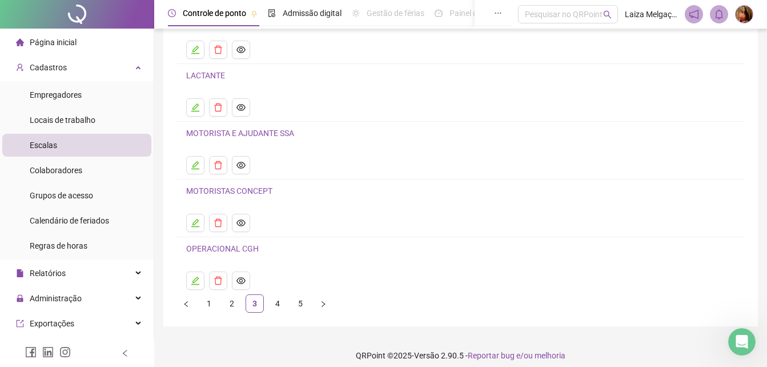
click at [277, 304] on link "4" at bounding box center [277, 303] width 17 height 17
click at [195, 282] on icon "edit" at bounding box center [195, 281] width 8 height 8
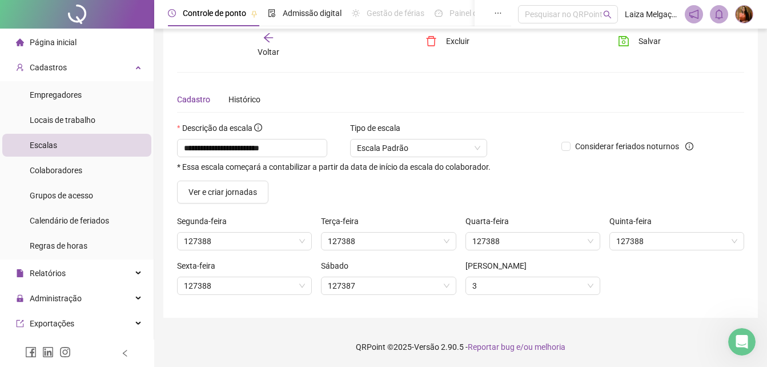
scroll to position [19, 0]
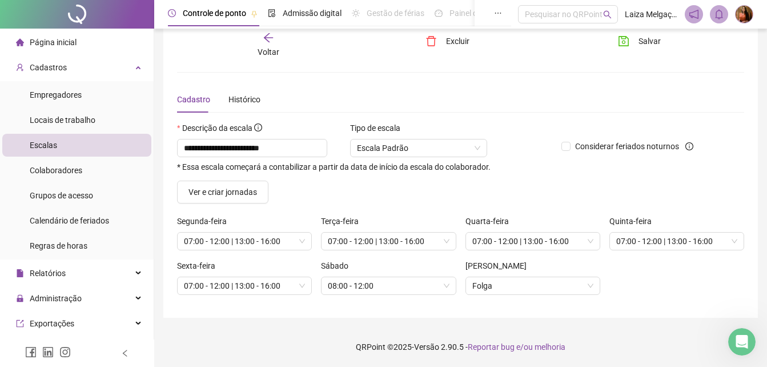
click at [267, 41] on icon "arrow-left" at bounding box center [268, 37] width 11 height 11
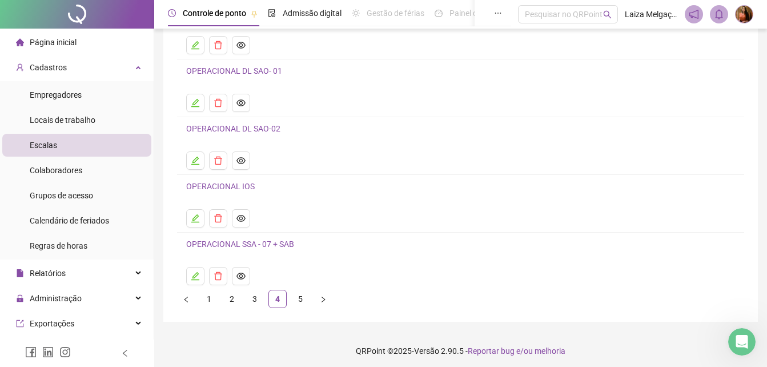
scroll to position [123, 0]
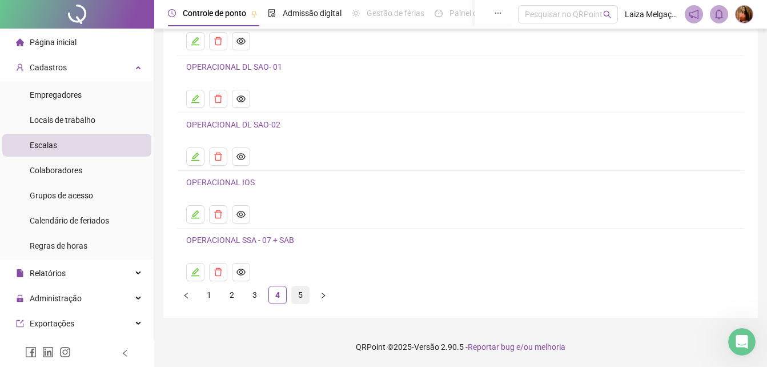
click at [299, 295] on link "5" at bounding box center [300, 294] width 17 height 17
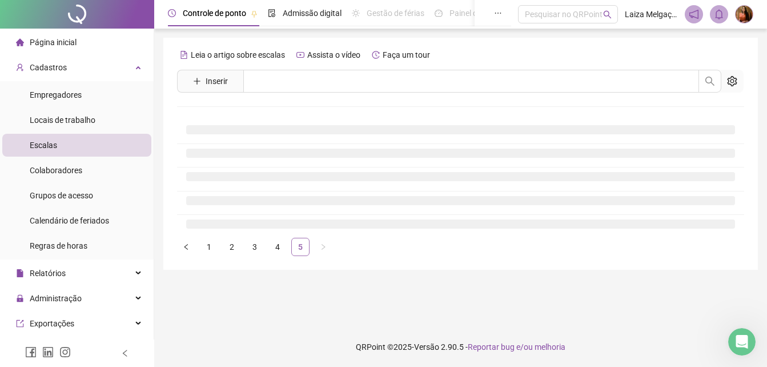
scroll to position [0, 0]
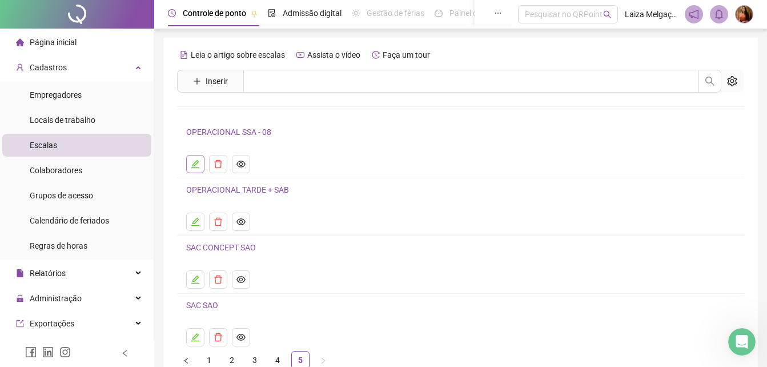
click at [191, 162] on icon "edit" at bounding box center [195, 163] width 9 height 9
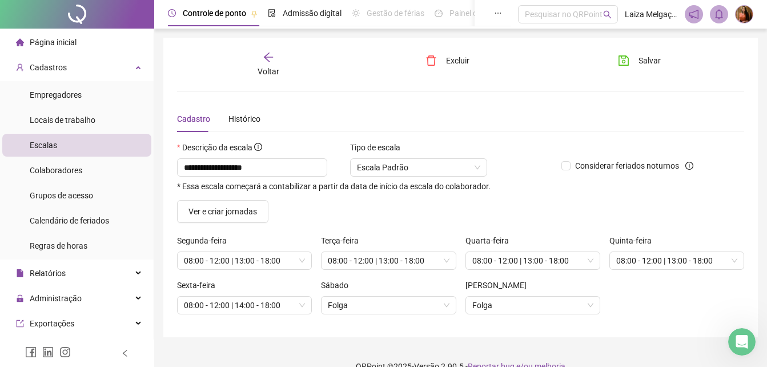
click at [270, 61] on icon "arrow-left" at bounding box center [268, 56] width 11 height 11
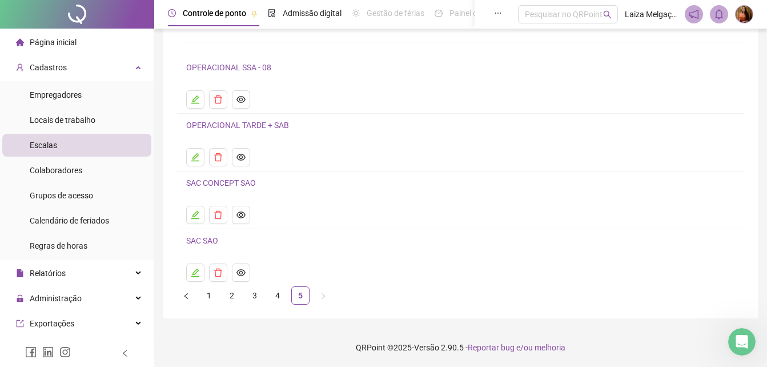
scroll to position [65, 0]
click at [277, 293] on link "4" at bounding box center [277, 294] width 17 height 17
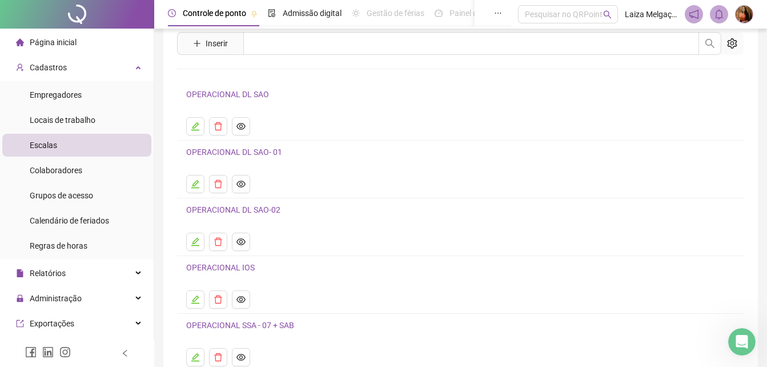
scroll to position [57, 0]
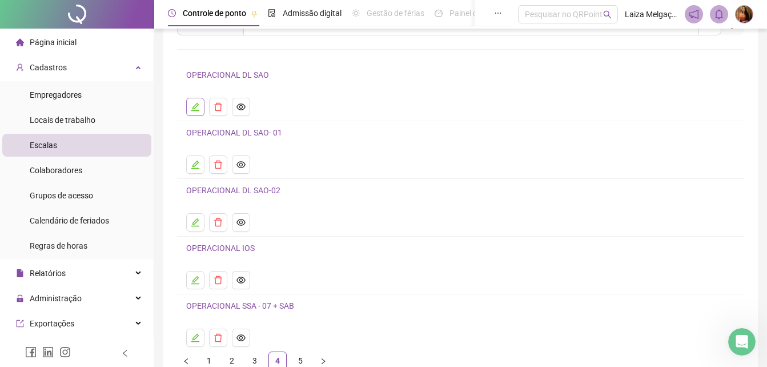
click at [195, 109] on icon "edit" at bounding box center [195, 106] width 9 height 9
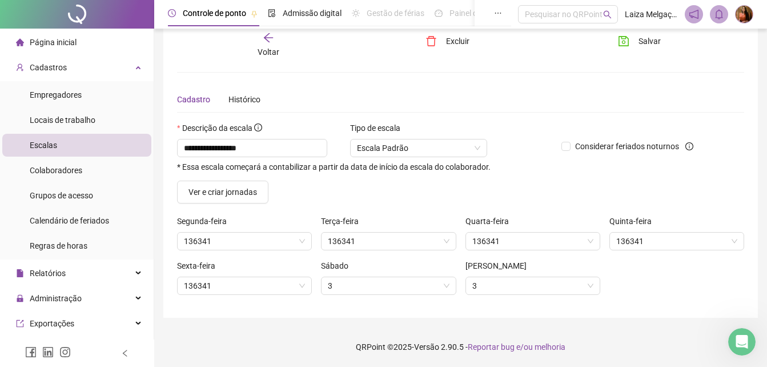
scroll to position [19, 0]
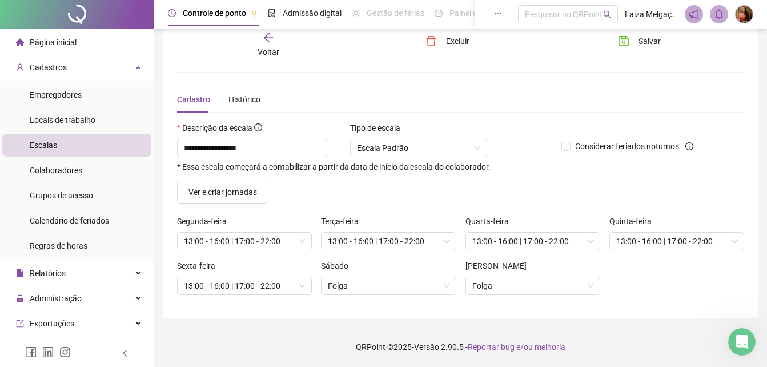
click at [269, 39] on icon "arrow-left" at bounding box center [268, 37] width 11 height 11
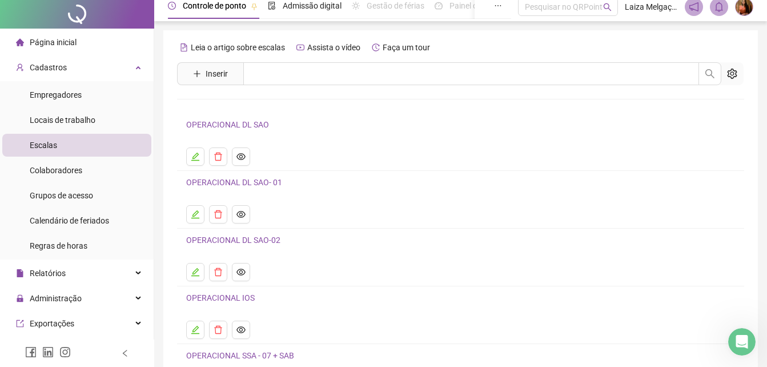
scroll to position [0, 0]
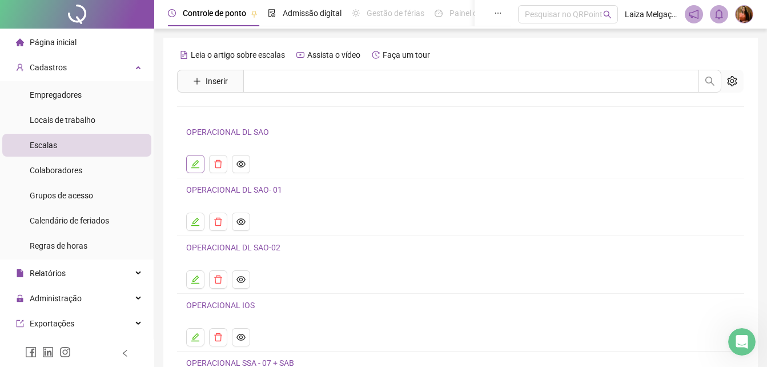
click at [197, 165] on icon "edit" at bounding box center [195, 163] width 9 height 9
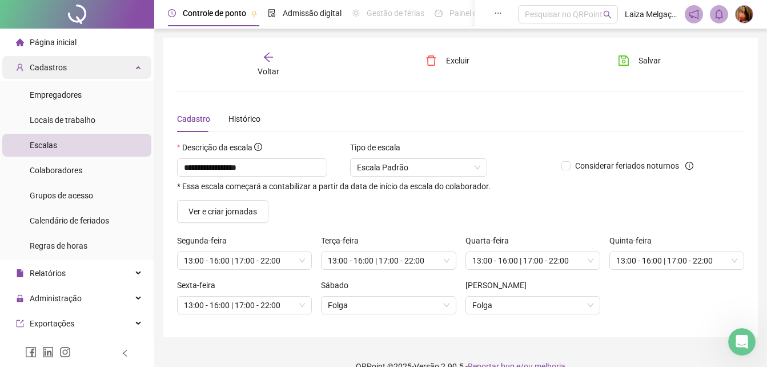
click at [58, 70] on span "Cadastros" at bounding box center [48, 67] width 37 height 9
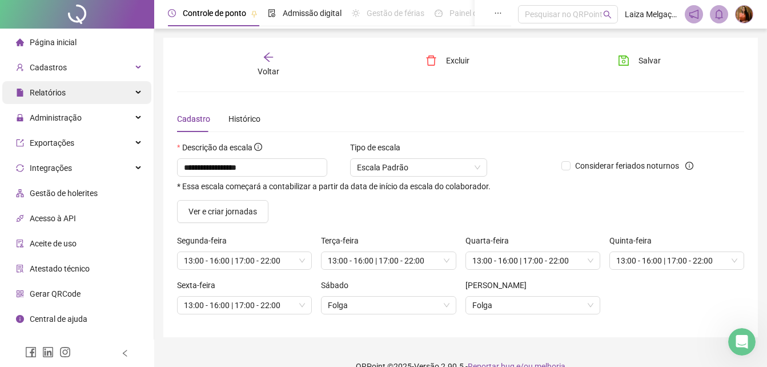
click at [47, 94] on span "Relatórios" at bounding box center [48, 92] width 36 height 9
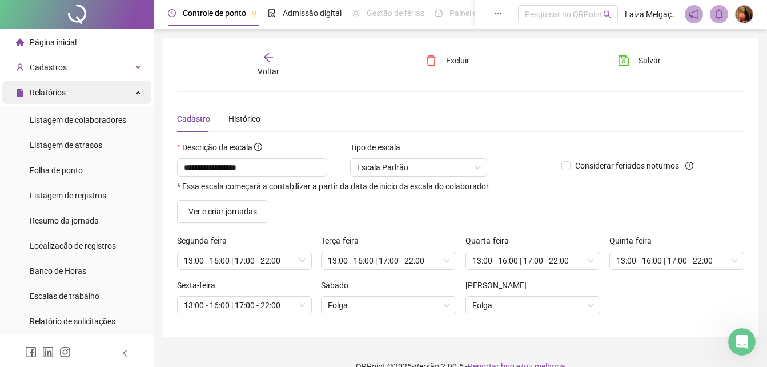
click at [46, 93] on span "Relatórios" at bounding box center [48, 92] width 36 height 9
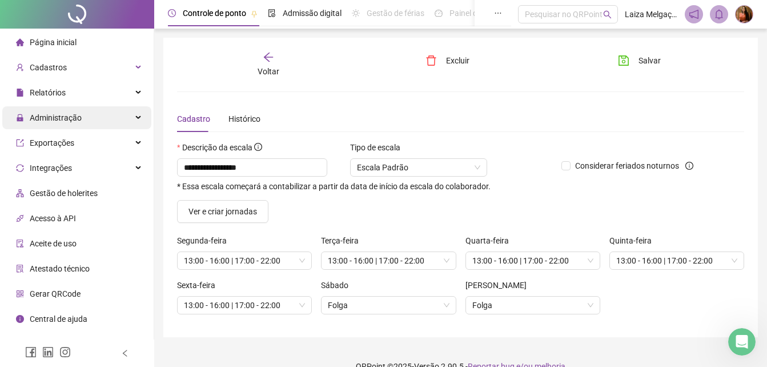
click at [54, 121] on span "Administração" at bounding box center [56, 117] width 52 height 9
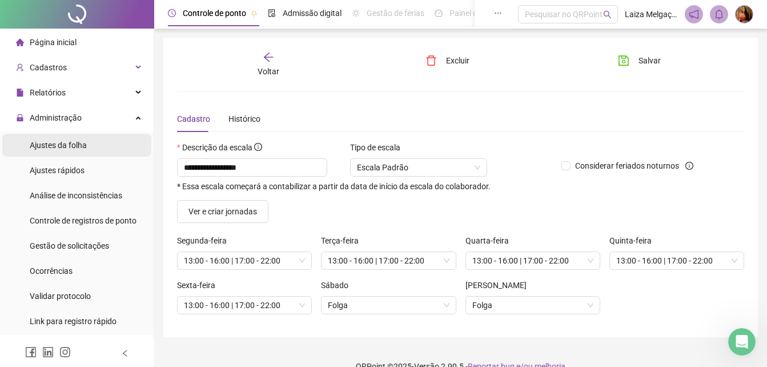
click at [62, 142] on span "Ajustes da folha" at bounding box center [58, 145] width 57 height 9
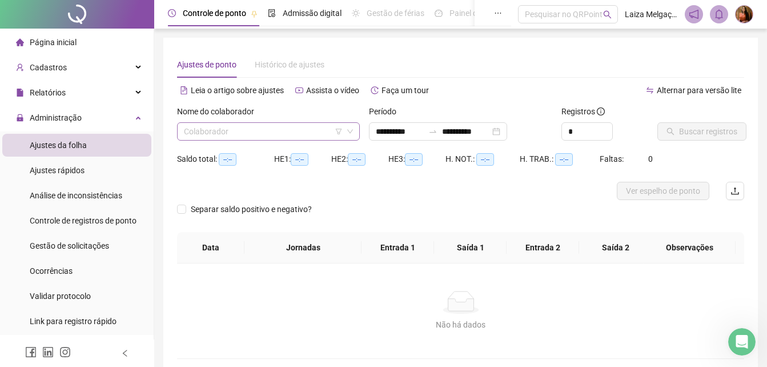
click at [243, 129] on input "search" at bounding box center [263, 131] width 159 height 17
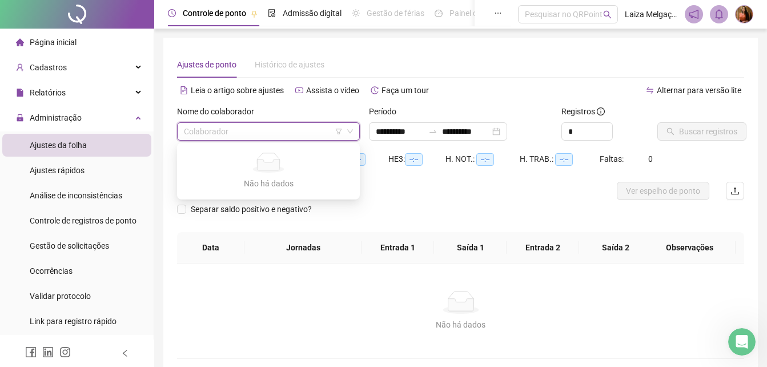
type input "*"
type input "**********"
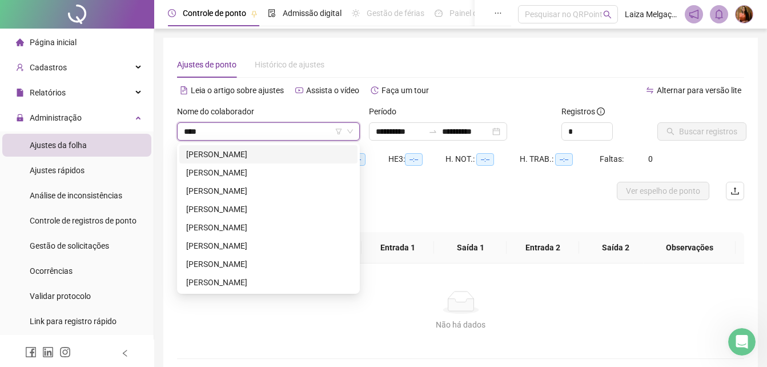
type input "*****"
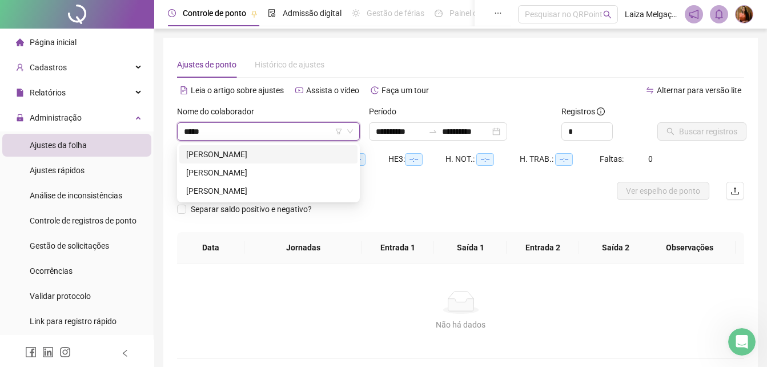
click at [237, 152] on div "[PERSON_NAME]" at bounding box center [268, 154] width 165 height 13
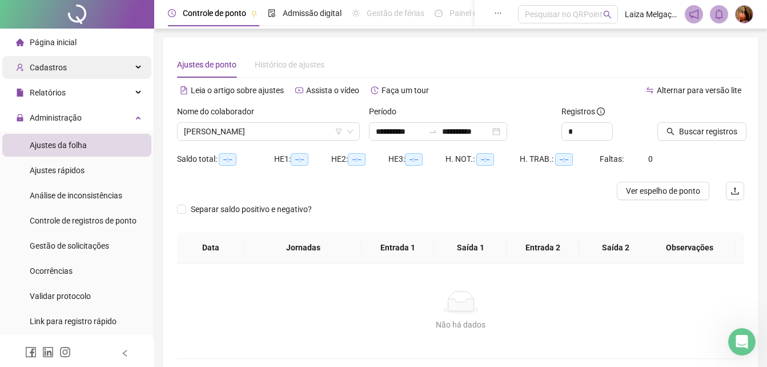
click at [67, 60] on div "Cadastros" at bounding box center [76, 67] width 149 height 23
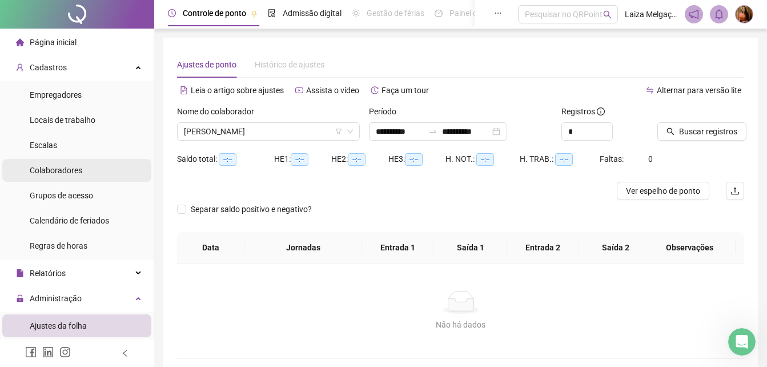
click at [57, 171] on span "Colaboradores" at bounding box center [56, 170] width 53 height 9
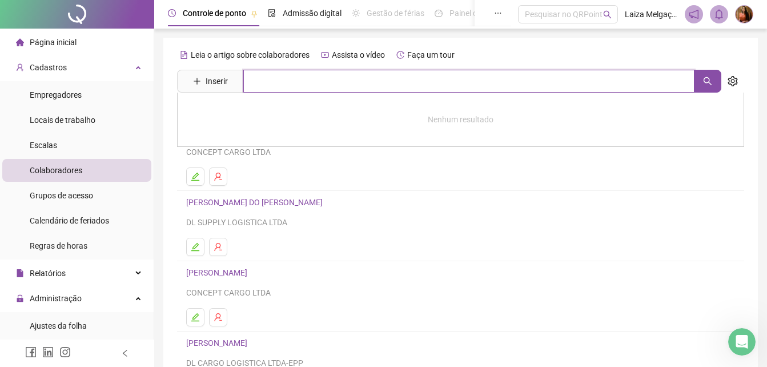
click at [305, 82] on input "text" at bounding box center [468, 81] width 451 height 23
type input "*****"
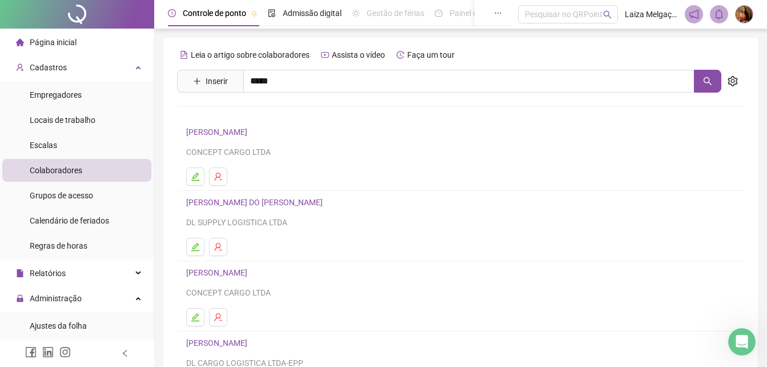
click at [202, 138] on link "[PERSON_NAME]" at bounding box center [228, 139] width 61 height 9
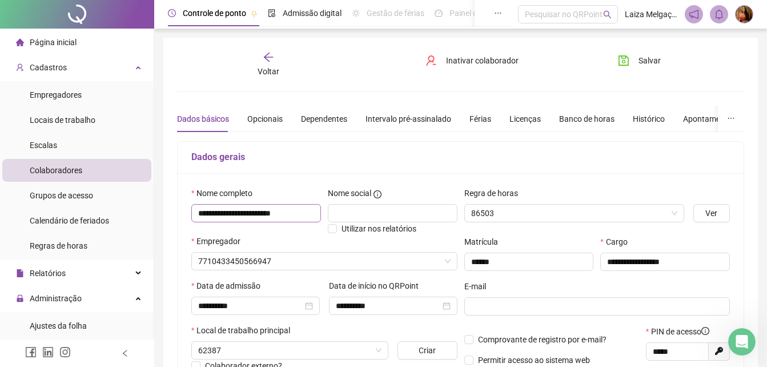
type input "**********"
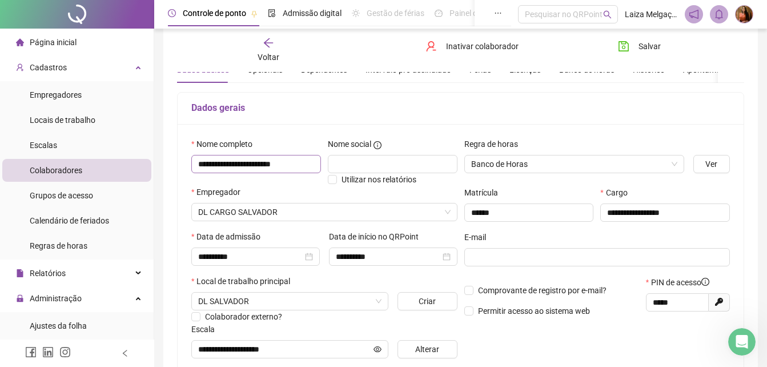
scroll to position [57, 0]
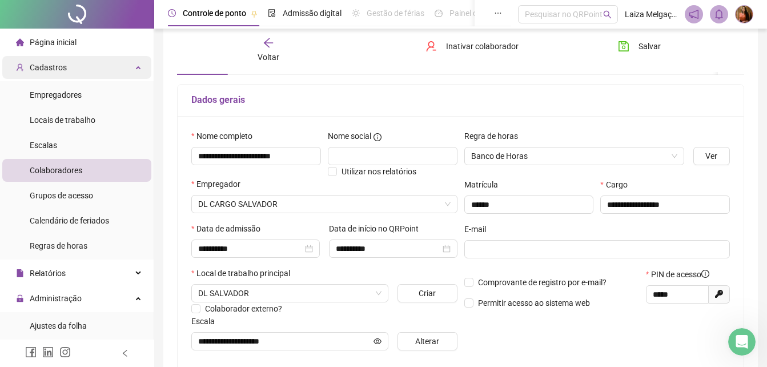
click at [49, 69] on span "Cadastros" at bounding box center [48, 67] width 37 height 9
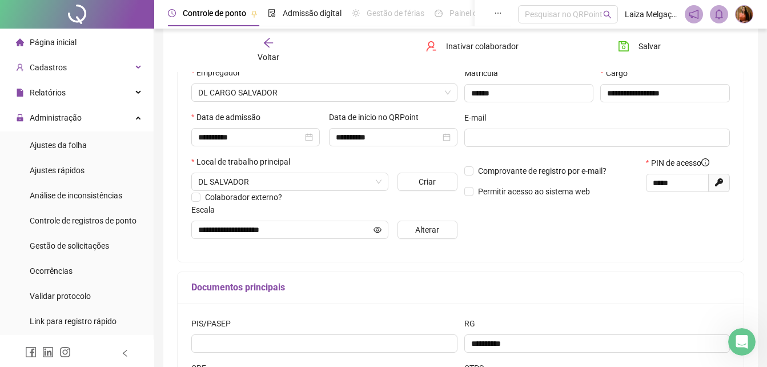
scroll to position [171, 0]
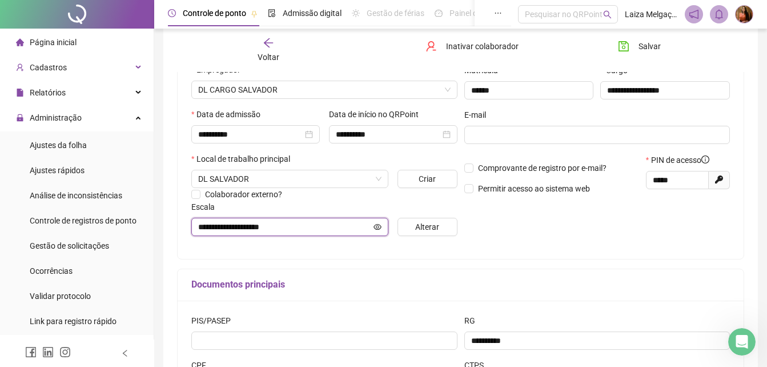
click at [379, 226] on icon "eye" at bounding box center [378, 226] width 8 height 6
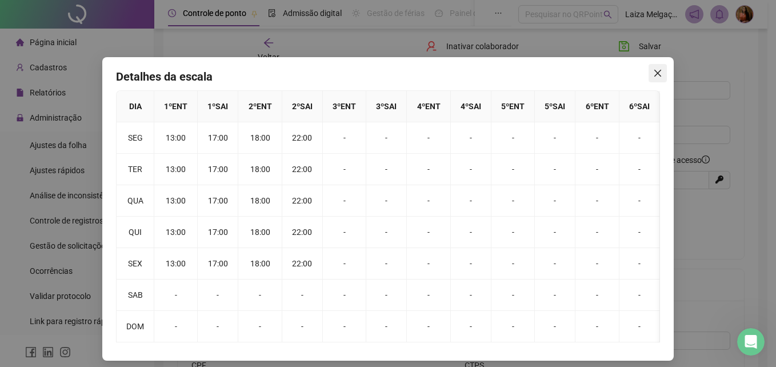
click at [658, 72] on span "Close" at bounding box center [658, 73] width 18 height 9
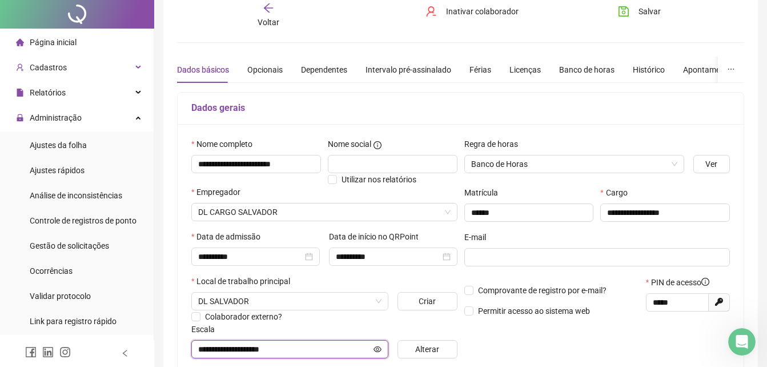
scroll to position [0, 0]
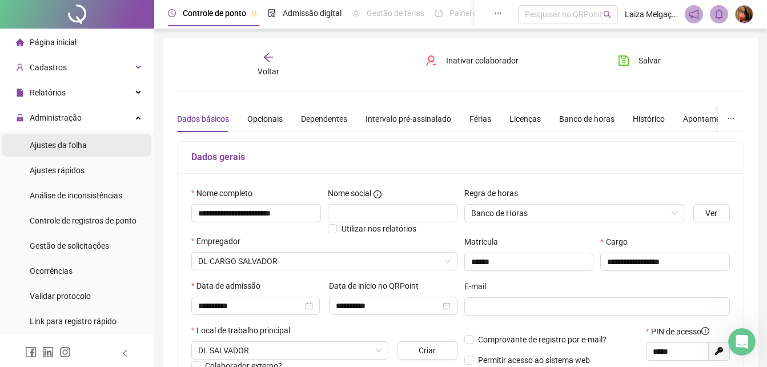
click at [57, 142] on span "Ajustes da folha" at bounding box center [58, 145] width 57 height 9
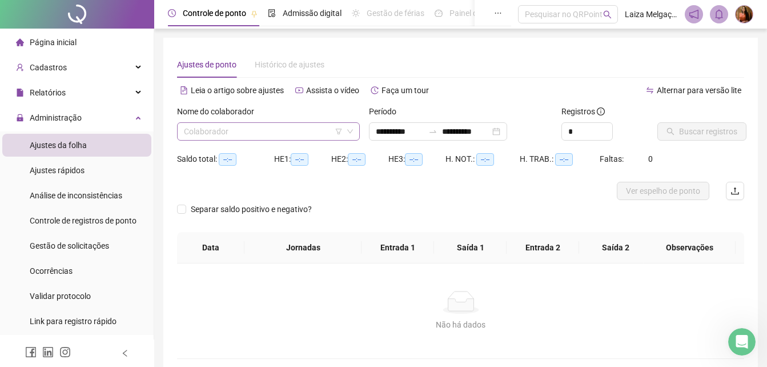
click at [238, 130] on input "search" at bounding box center [263, 131] width 159 height 17
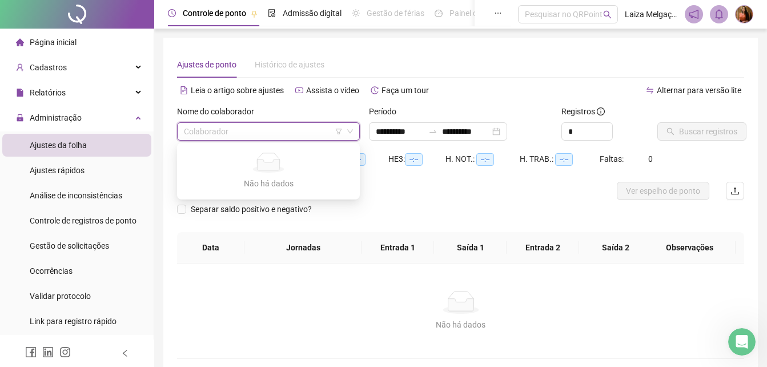
type input "**********"
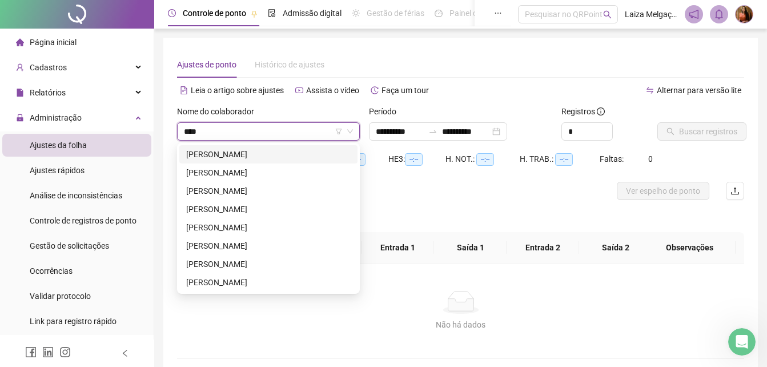
type input "*****"
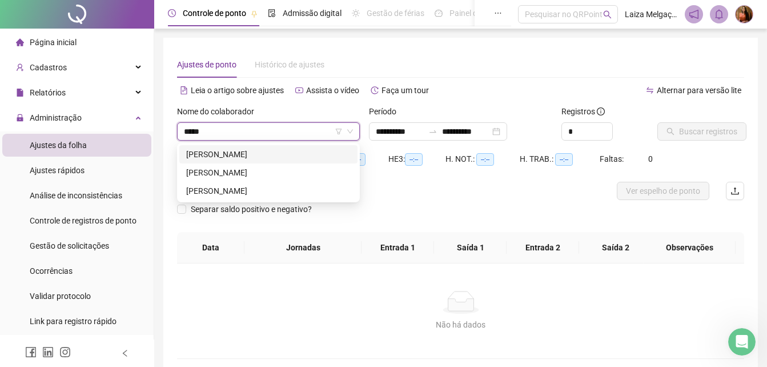
click at [244, 152] on div "[PERSON_NAME]" at bounding box center [268, 154] width 165 height 13
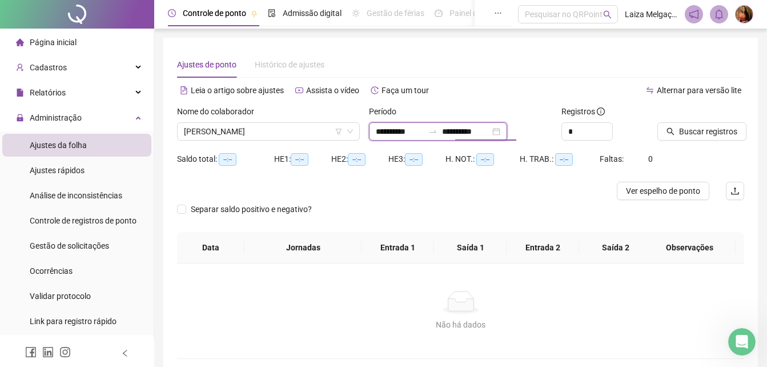
click at [490, 133] on input "**********" at bounding box center [466, 131] width 48 height 13
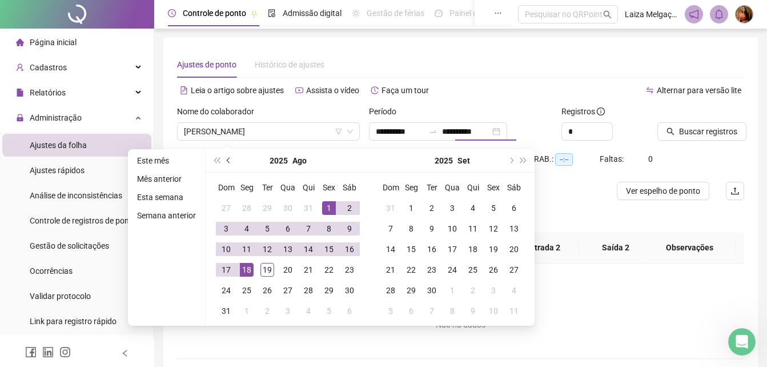
click at [226, 158] on button "prev-year" at bounding box center [229, 160] width 13 height 23
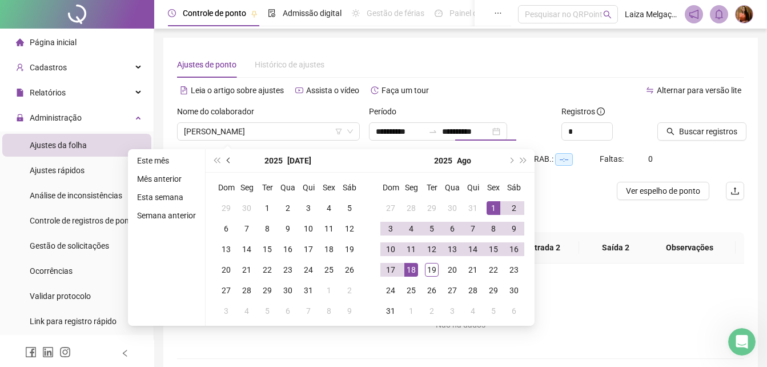
click at [226, 158] on button "prev-year" at bounding box center [229, 160] width 13 height 23
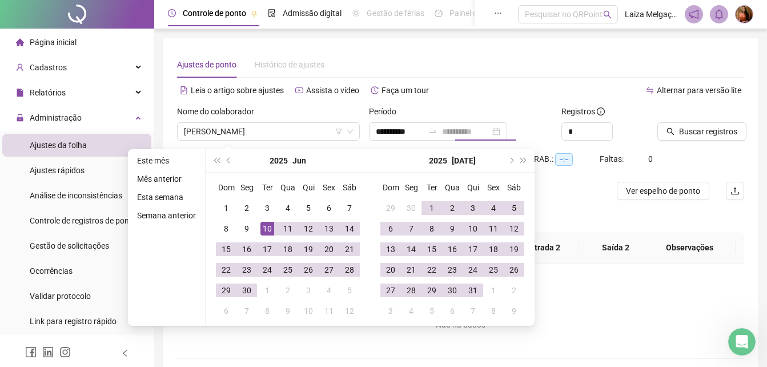
type input "**********"
click at [271, 227] on div "10" at bounding box center [268, 229] width 14 height 14
type input "**********"
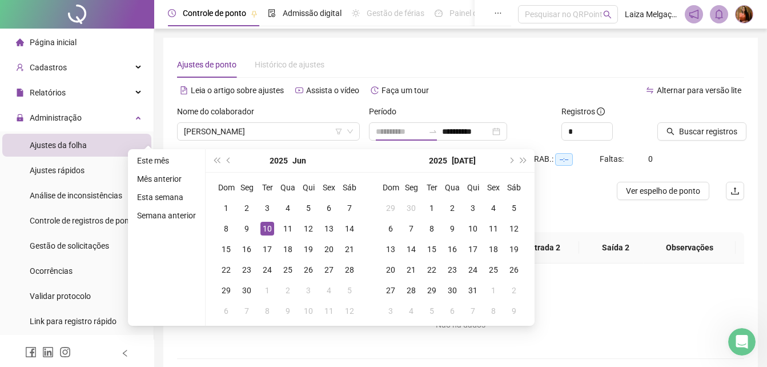
click at [267, 228] on div "10" at bounding box center [268, 229] width 14 height 14
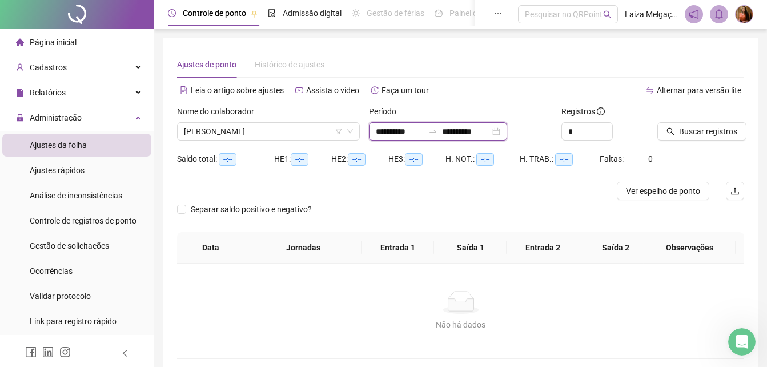
click at [490, 129] on input "**********" at bounding box center [466, 131] width 48 height 13
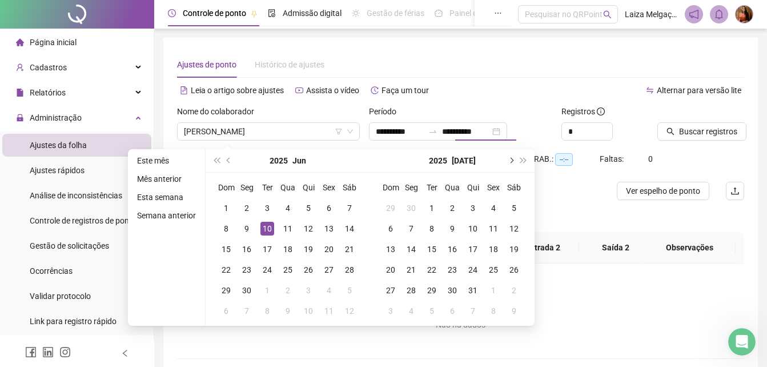
click at [513, 159] on button "next-year" at bounding box center [511, 160] width 13 height 23
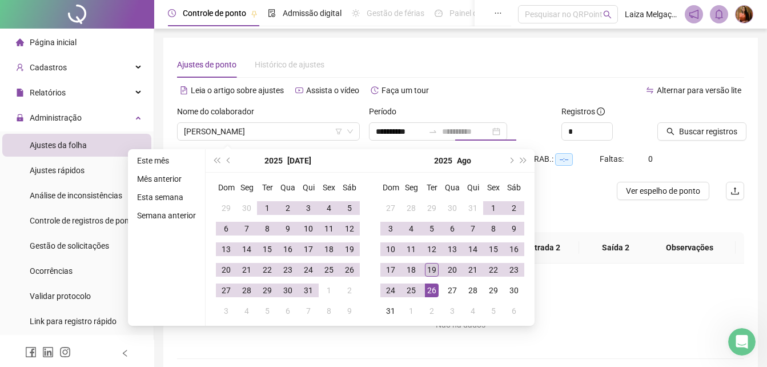
type input "**********"
click at [430, 268] on div "19" at bounding box center [432, 270] width 14 height 14
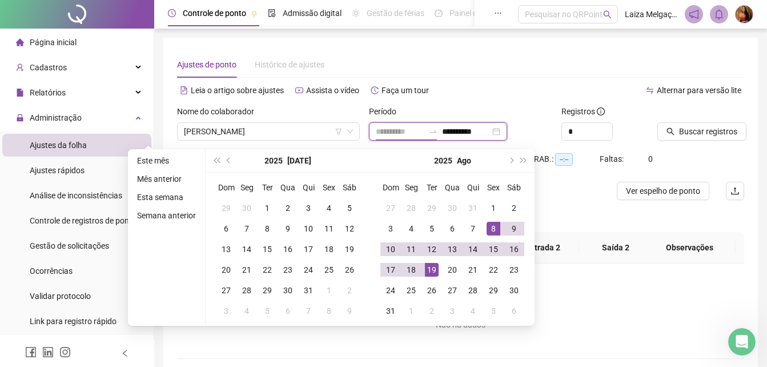
type input "**********"
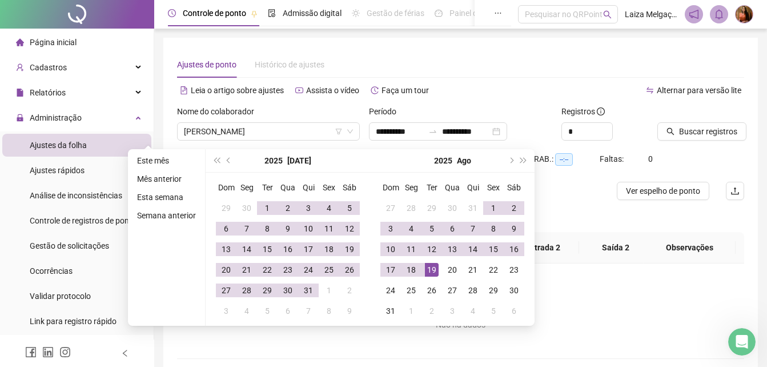
click at [566, 187] on div at bounding box center [390, 191] width 426 height 18
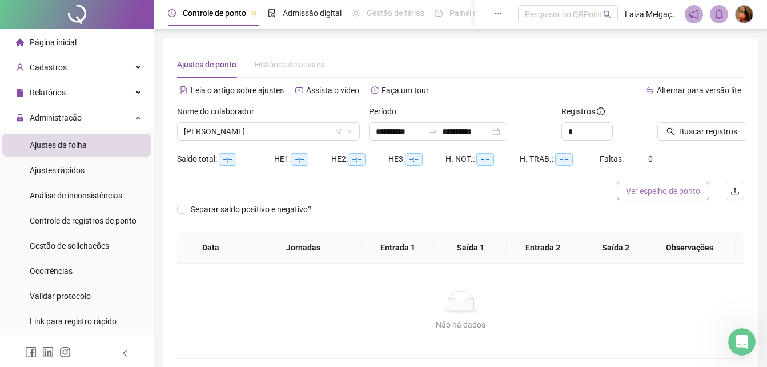
click at [657, 193] on span "Ver espelho de ponto" at bounding box center [663, 191] width 74 height 13
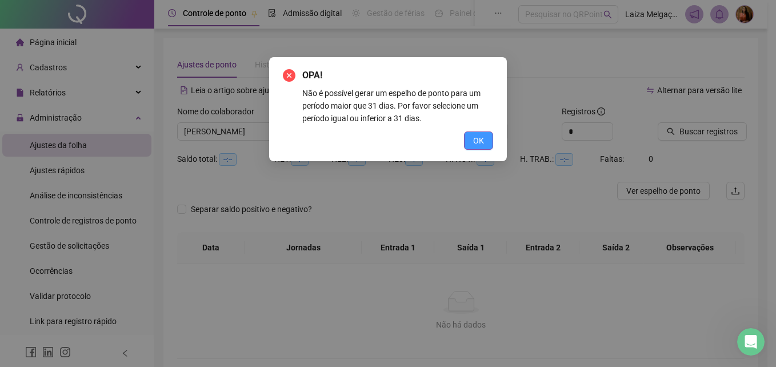
click at [481, 145] on span "OK" at bounding box center [478, 140] width 11 height 13
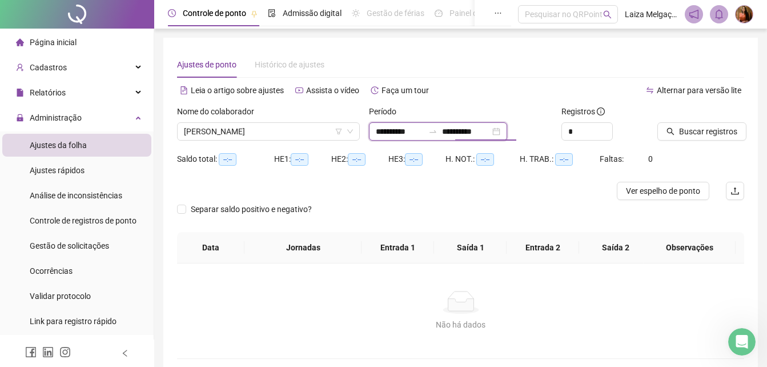
click at [490, 129] on input "**********" at bounding box center [466, 131] width 48 height 13
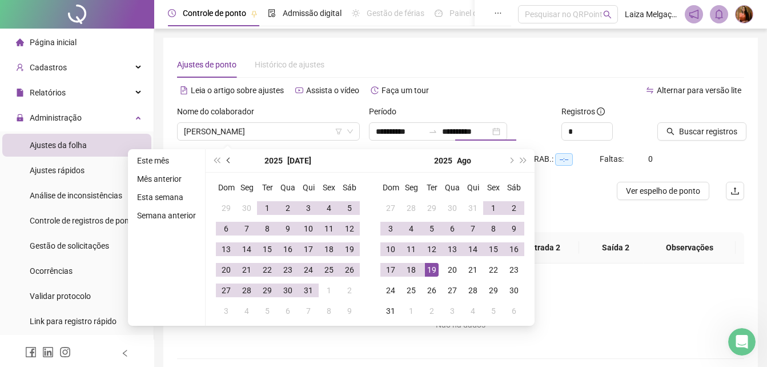
click at [227, 160] on span "prev-year" at bounding box center [230, 161] width 6 height 6
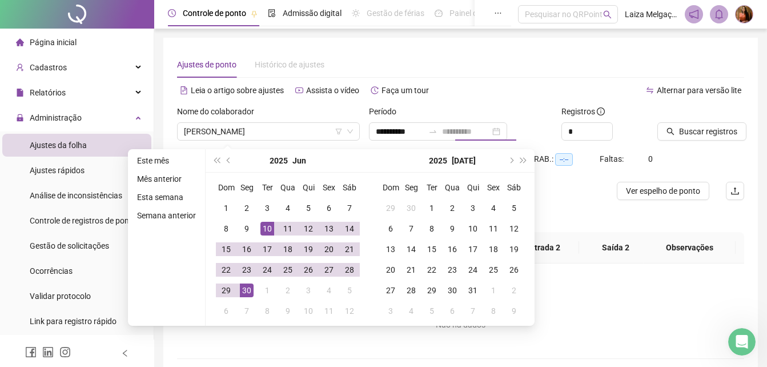
type input "**********"
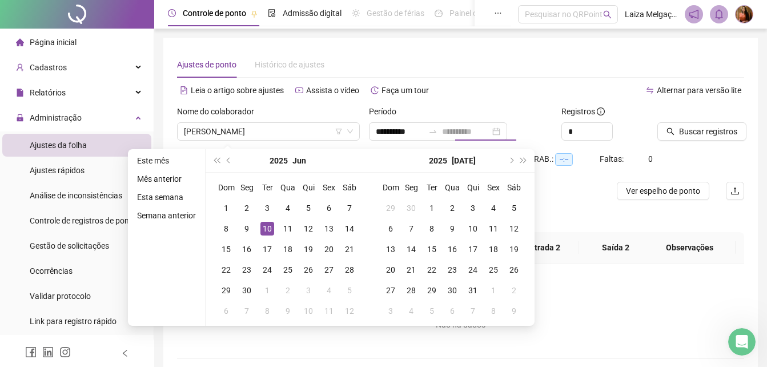
click at [268, 226] on div "10" at bounding box center [268, 229] width 14 height 14
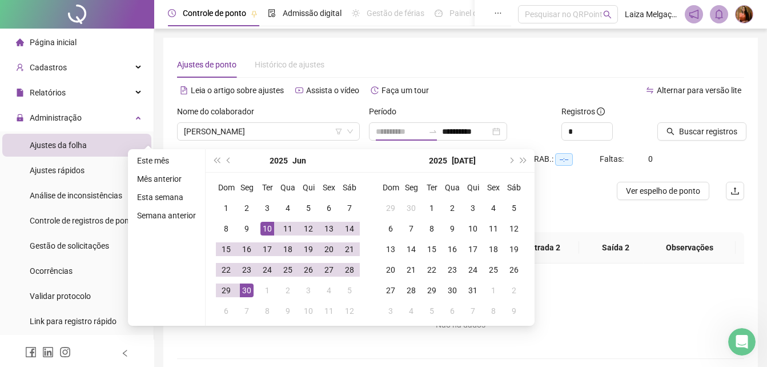
click at [246, 289] on div "30" at bounding box center [247, 290] width 14 height 14
type input "**********"
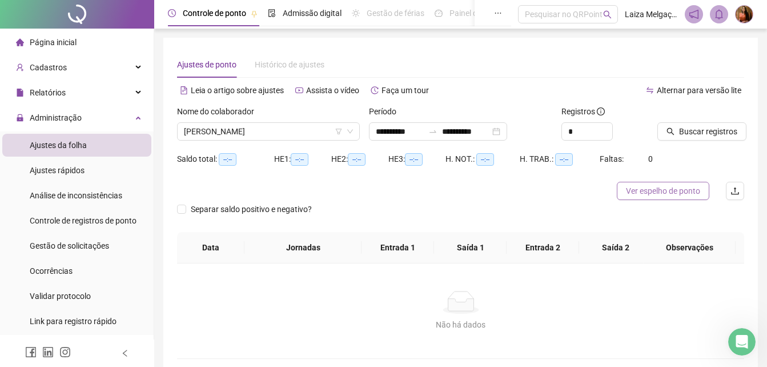
click at [666, 185] on span "Ver espelho de ponto" at bounding box center [663, 191] width 74 height 13
click at [490, 127] on input "**********" at bounding box center [466, 131] width 48 height 13
click at [708, 131] on span "Buscar registros" at bounding box center [708, 131] width 58 height 13
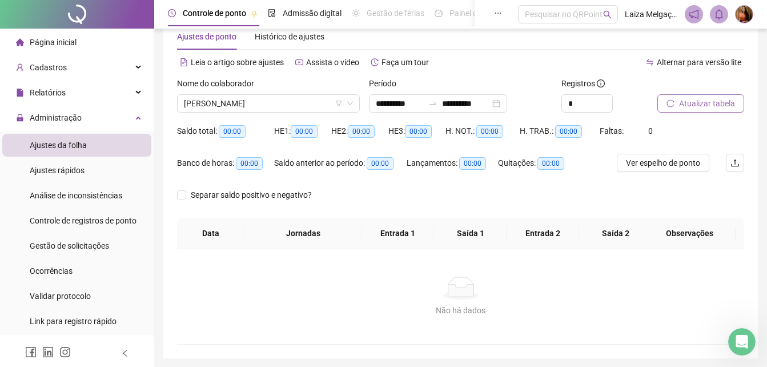
scroll to position [5, 0]
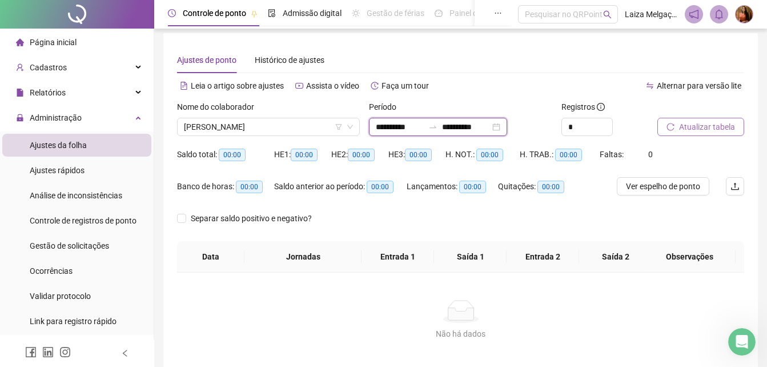
click at [490, 123] on input "**********" at bounding box center [466, 127] width 48 height 13
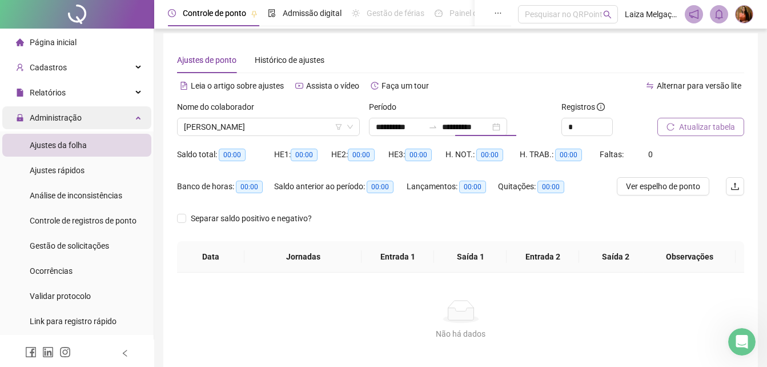
click at [55, 115] on span "Administração" at bounding box center [56, 117] width 52 height 9
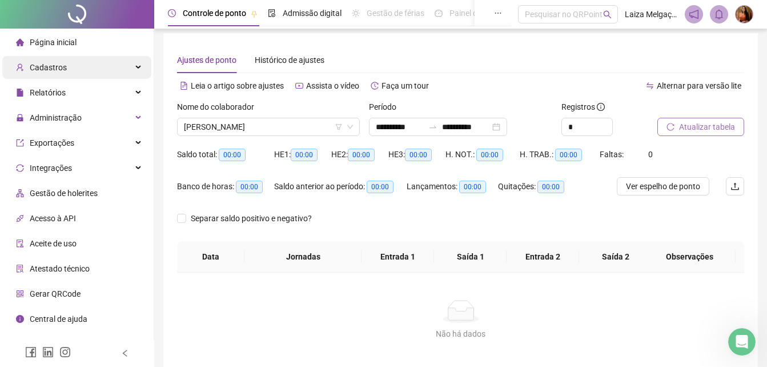
click at [42, 73] on span "Cadastros" at bounding box center [41, 67] width 51 height 23
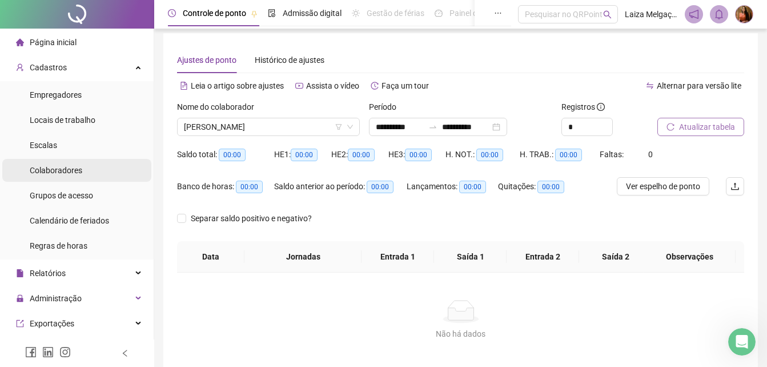
click at [54, 169] on span "Colaboradores" at bounding box center [56, 170] width 53 height 9
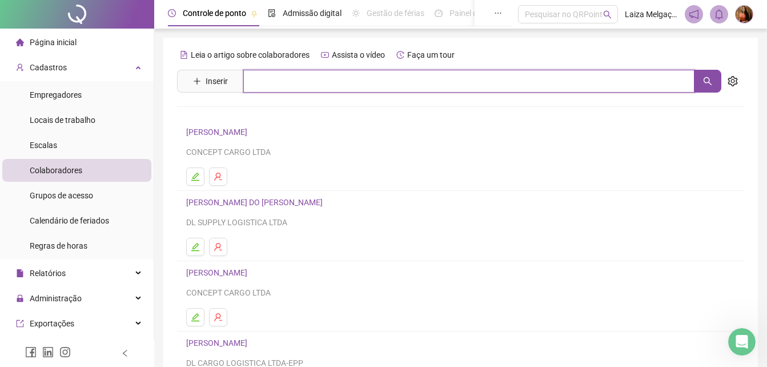
click at [283, 82] on input "text" at bounding box center [468, 81] width 451 height 23
type input "*****"
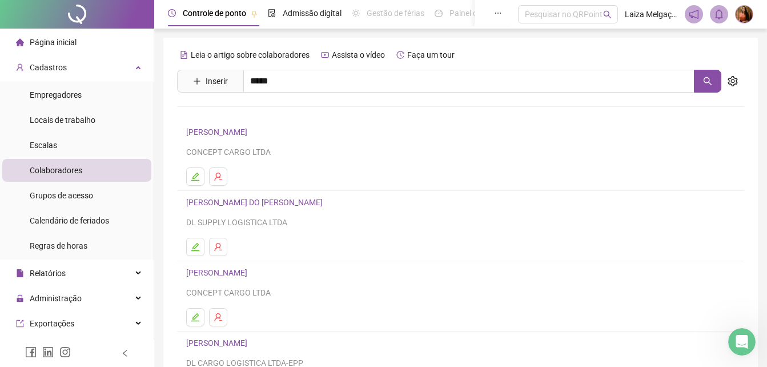
click at [234, 139] on link "[PERSON_NAME]" at bounding box center [228, 139] width 61 height 9
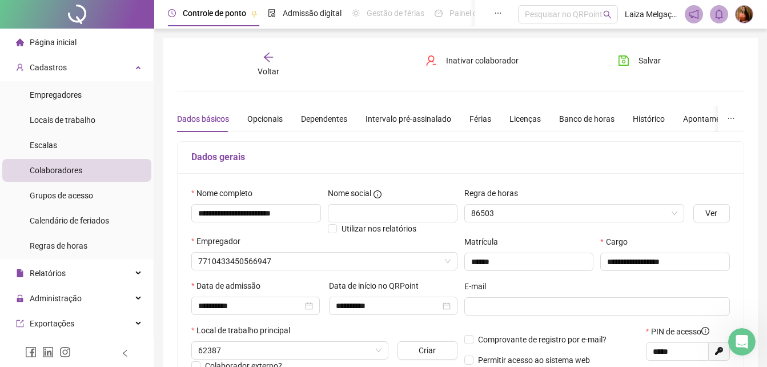
type input "**********"
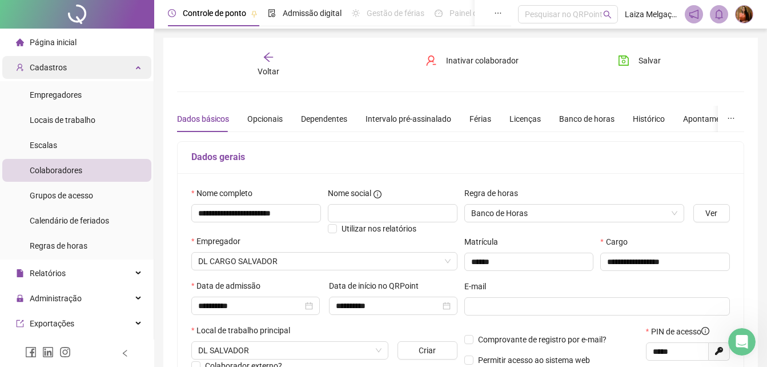
click at [44, 73] on span "Cadastros" at bounding box center [41, 67] width 51 height 23
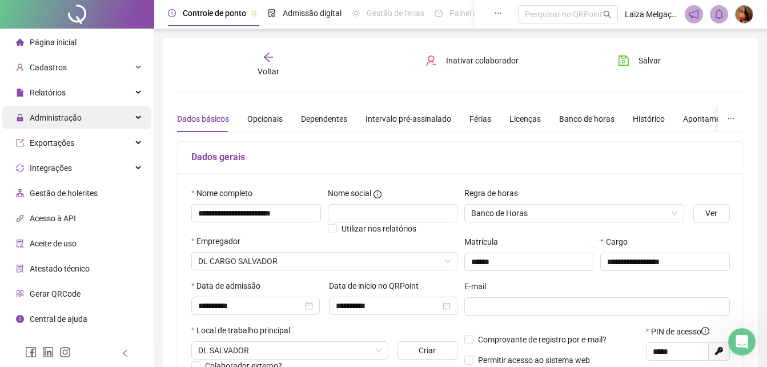
click at [41, 118] on span "Administração" at bounding box center [56, 117] width 52 height 9
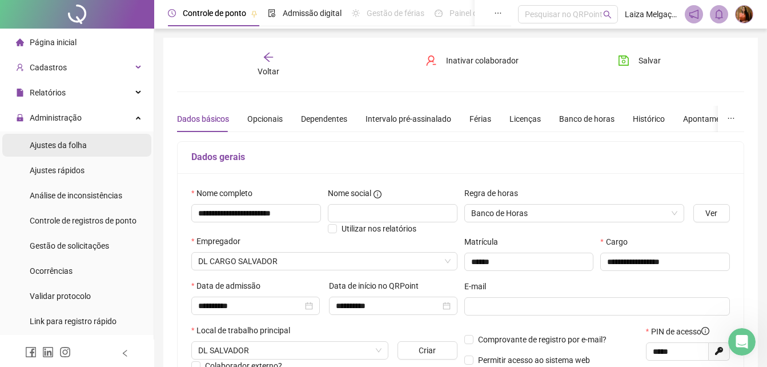
click at [45, 145] on span "Ajustes da folha" at bounding box center [58, 145] width 57 height 9
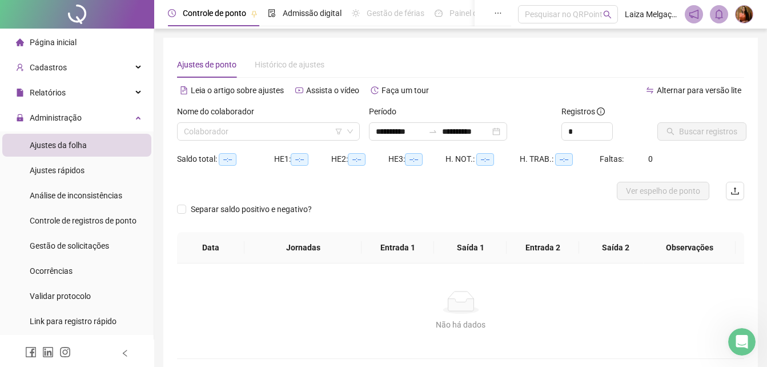
type input "**********"
click at [279, 123] on input "search" at bounding box center [263, 131] width 159 height 17
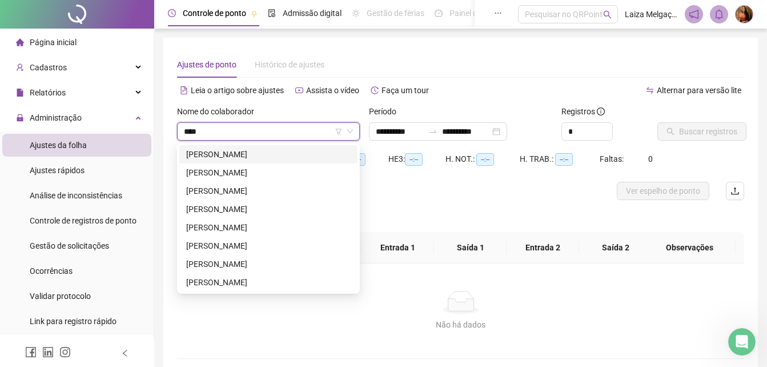
type input "*****"
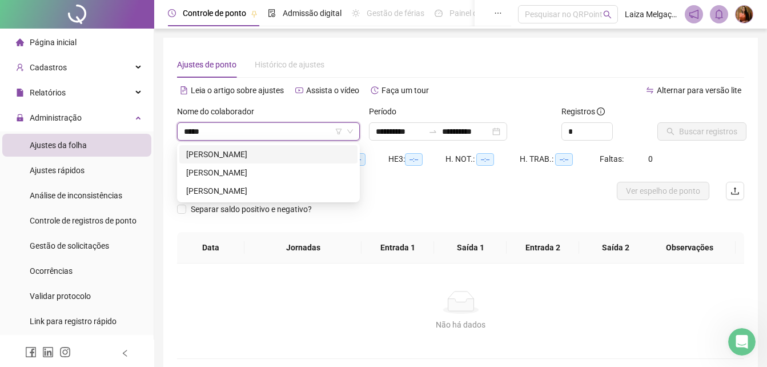
click at [273, 154] on div "[PERSON_NAME]" at bounding box center [268, 154] width 165 height 13
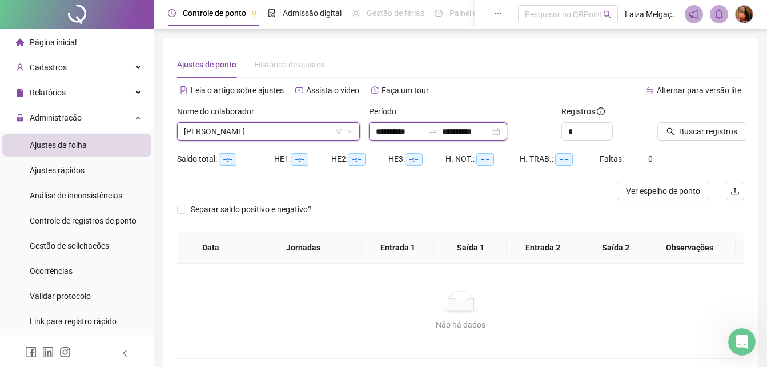
click at [490, 127] on input "**********" at bounding box center [466, 131] width 48 height 13
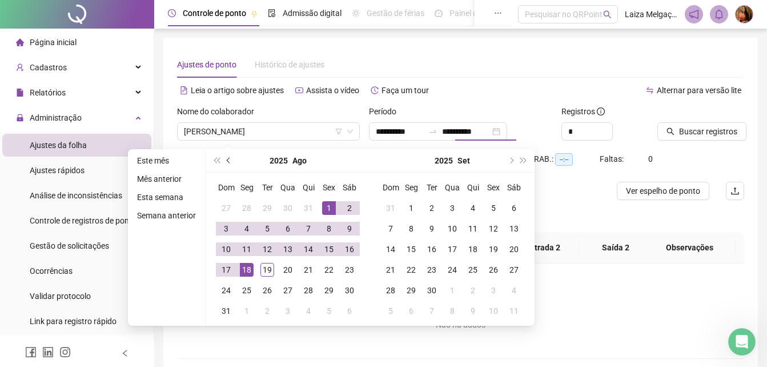
click at [229, 161] on span "prev-year" at bounding box center [230, 161] width 6 height 6
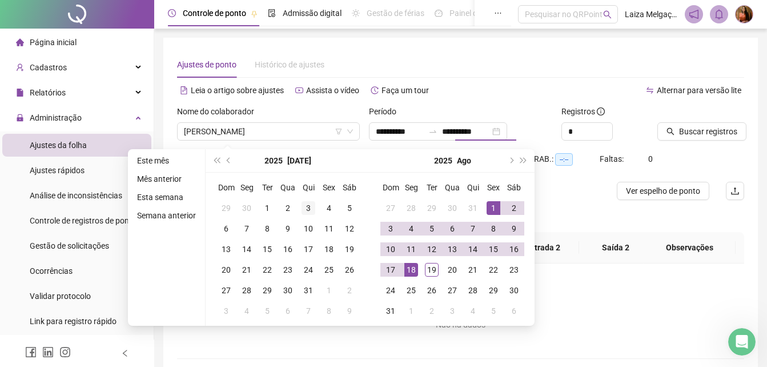
type input "**********"
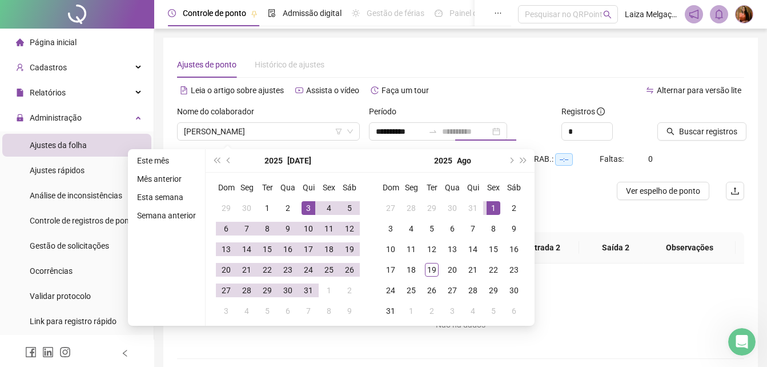
click at [306, 209] on div "3" at bounding box center [309, 208] width 14 height 14
click at [310, 290] on div "31" at bounding box center [309, 290] width 14 height 14
type input "**********"
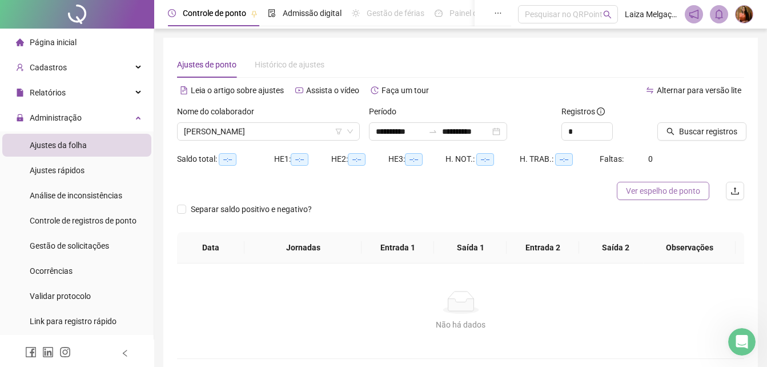
click at [675, 190] on span "Ver espelho de ponto" at bounding box center [663, 191] width 74 height 13
click at [490, 131] on input "**********" at bounding box center [466, 131] width 48 height 13
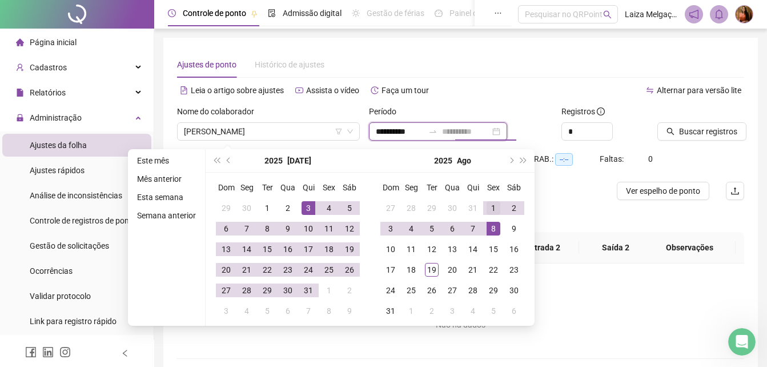
type input "**********"
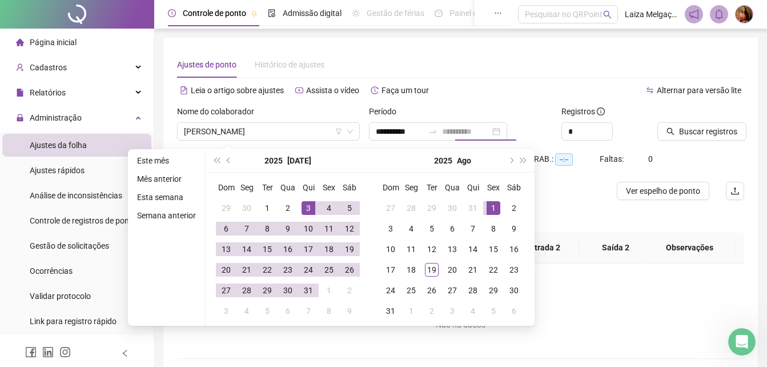
click at [493, 207] on div "1" at bounding box center [494, 208] width 14 height 14
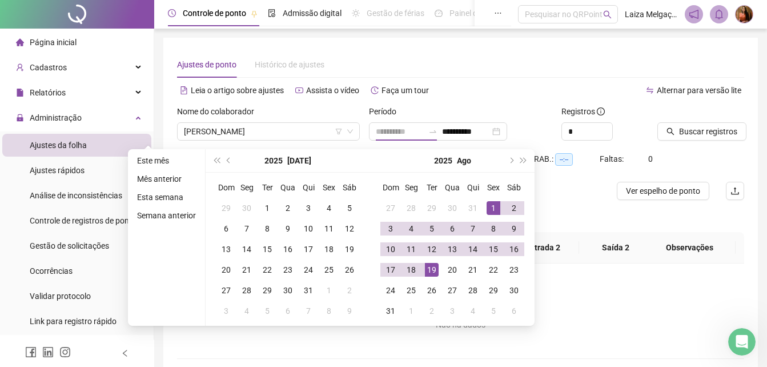
click at [432, 267] on div "19" at bounding box center [432, 270] width 14 height 14
type input "**********"
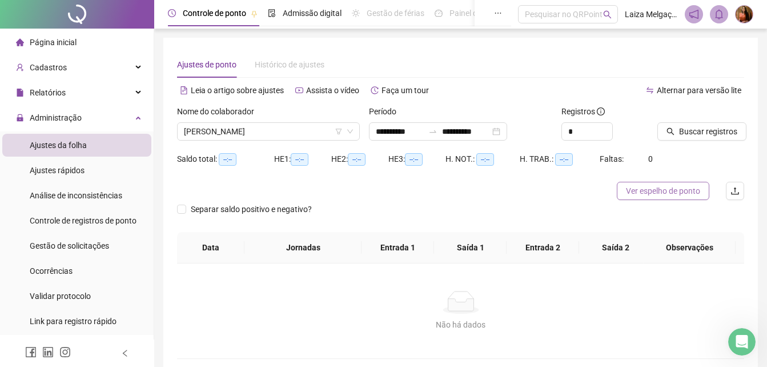
click at [689, 191] on span "Ver espelho de ponto" at bounding box center [663, 191] width 74 height 13
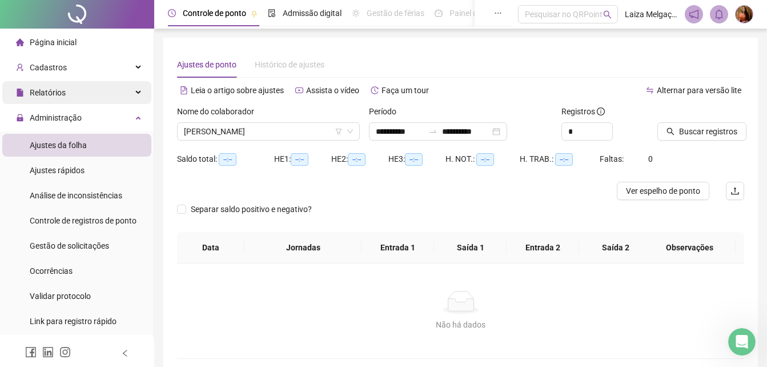
click at [52, 92] on span "Relatórios" at bounding box center [48, 92] width 36 height 9
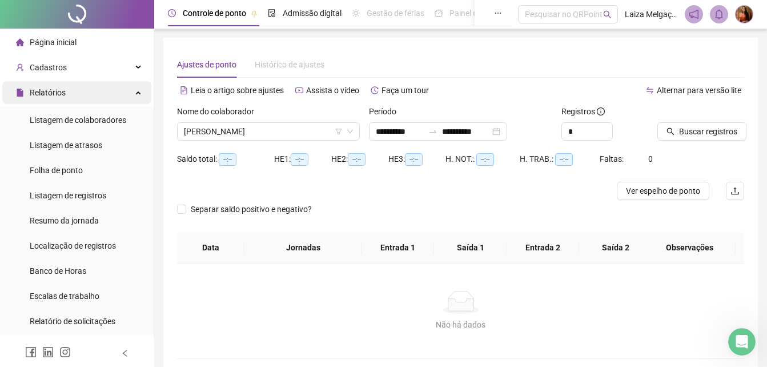
click at [52, 92] on span "Relatórios" at bounding box center [48, 92] width 36 height 9
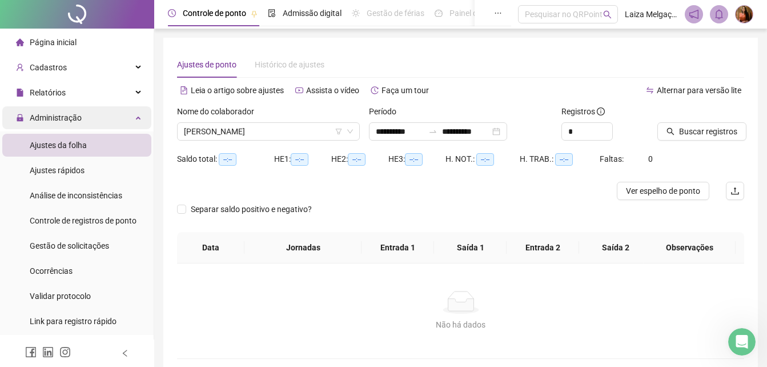
click at [57, 113] on span "Administração" at bounding box center [56, 117] width 52 height 9
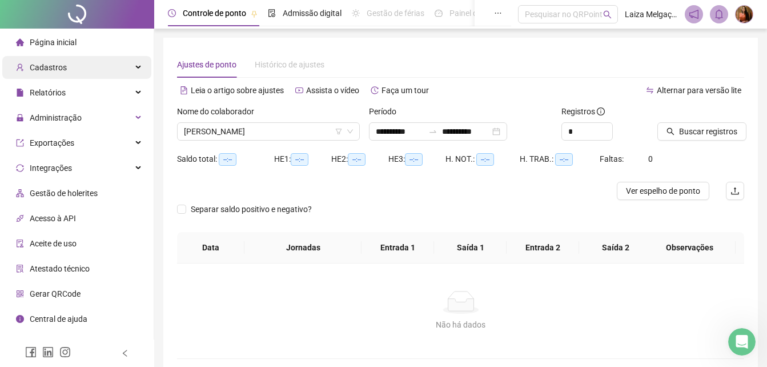
click at [55, 67] on span "Cadastros" at bounding box center [48, 67] width 37 height 9
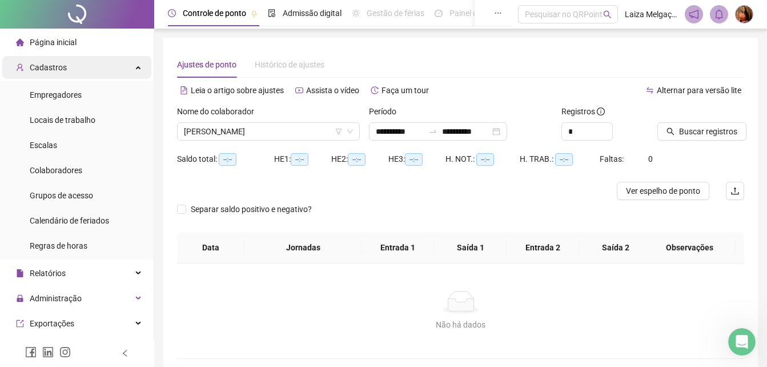
click at [36, 67] on span "Cadastros" at bounding box center [48, 67] width 37 height 9
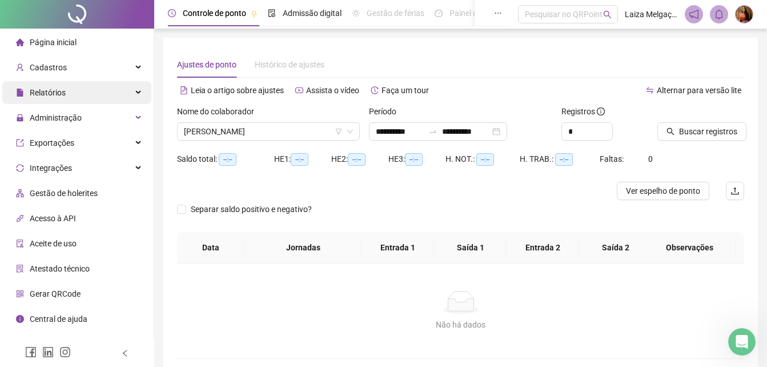
click at [36, 95] on span "Relatórios" at bounding box center [48, 92] width 36 height 9
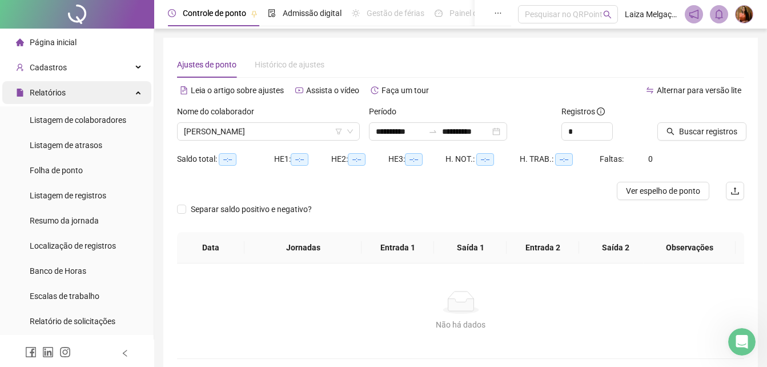
click at [33, 86] on span "Relatórios" at bounding box center [41, 92] width 50 height 23
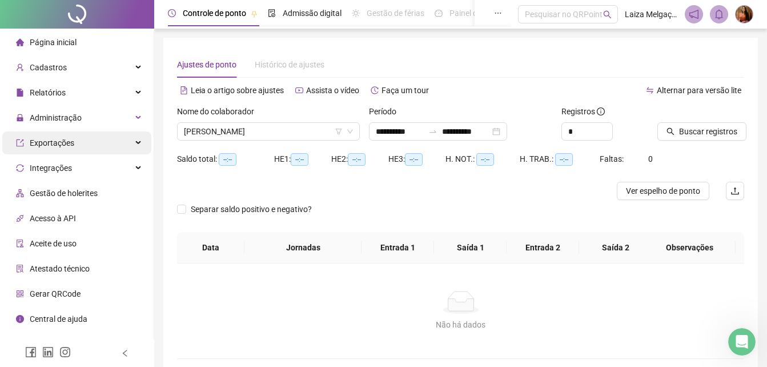
drag, startPoint x: 56, startPoint y: 154, endPoint x: 50, endPoint y: 148, distance: 8.9
drag, startPoint x: 50, startPoint y: 148, endPoint x: 352, endPoint y: 201, distance: 306.9
click at [352, 201] on div "Separar saldo positivo e negativo?" at bounding box center [460, 216] width 567 height 32
